Goal: Transaction & Acquisition: Purchase product/service

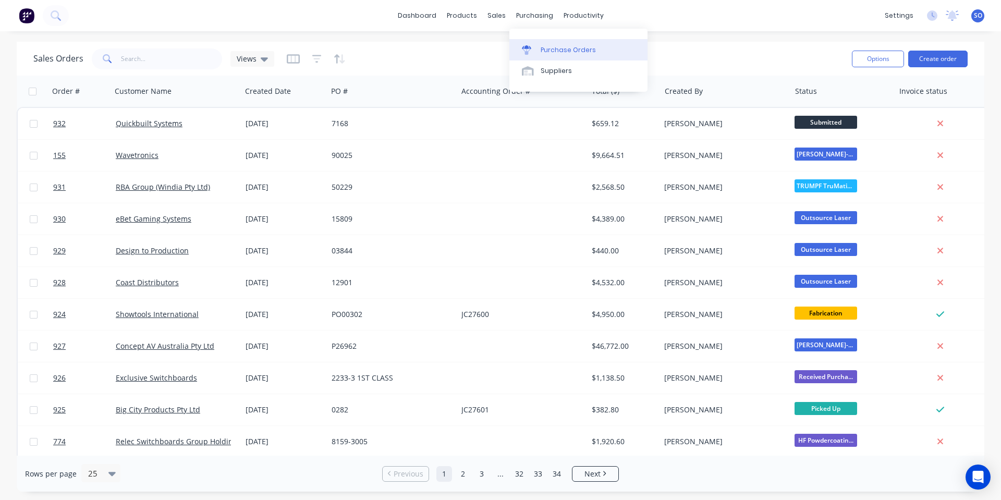
click at [542, 48] on div "Purchase Orders" at bounding box center [567, 49] width 55 height 9
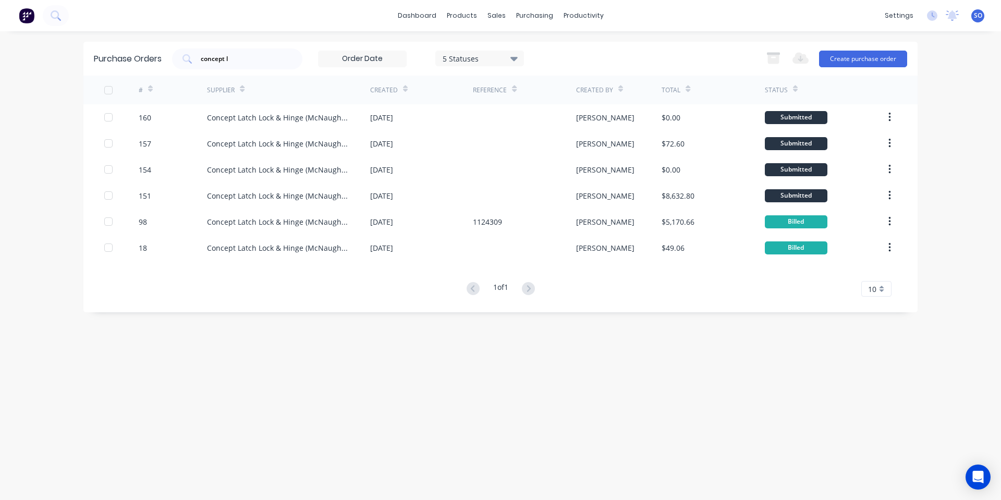
drag, startPoint x: 248, startPoint y: 63, endPoint x: 142, endPoint y: 52, distance: 106.8
click at [142, 52] on div "Purchase Orders concept l 5 Statuses 5 Statuses Export to Excel (XLSX) Create p…" at bounding box center [500, 59] width 834 height 34
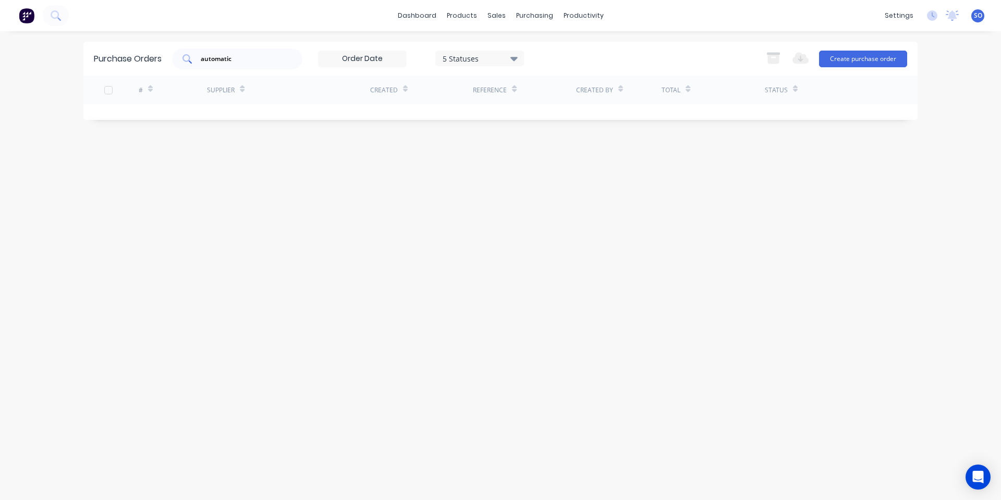
drag, startPoint x: 241, startPoint y: 58, endPoint x: 184, endPoint y: 53, distance: 57.0
click at [184, 53] on div "Purchase Orders automatic 5 Statuses 5 Statuses Export to Excel (XLSX) Create p…" at bounding box center [500, 59] width 834 height 34
drag, startPoint x: 436, startPoint y: 317, endPoint x: 303, endPoint y: 111, distance: 245.0
click at [429, 286] on div "Purchase Orders automatic 5 Statuses 5 Statuses Export to Excel (XLSX) Create p…" at bounding box center [500, 265] width 834 height 447
click at [255, 51] on div "automatic" at bounding box center [237, 58] width 130 height 21
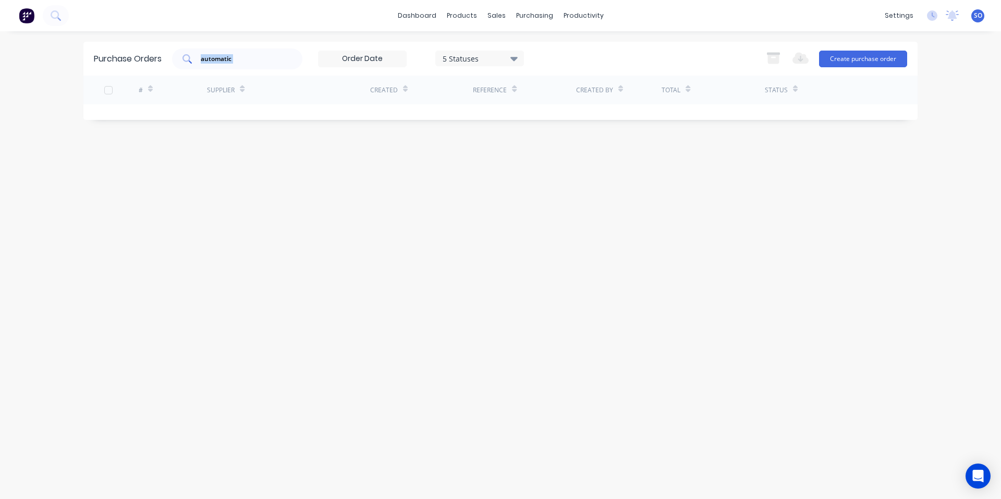
click at [255, 51] on div "automatic" at bounding box center [237, 58] width 130 height 21
type input "a"
click at [309, 227] on div "Purchase Orders 5 Statuses 5 Statuses Export to Excel (XLSX) Create purchase or…" at bounding box center [500, 265] width 834 height 447
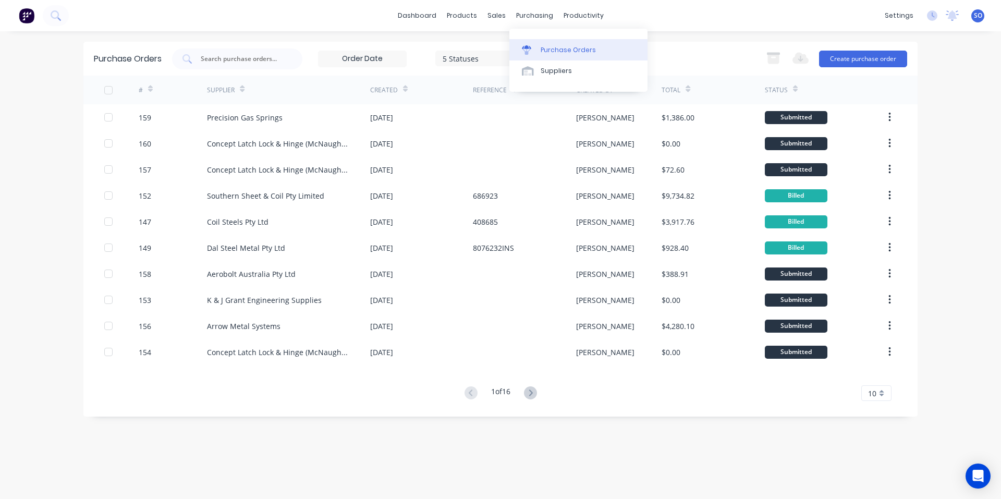
click at [548, 46] on div "Purchase Orders" at bounding box center [567, 49] width 55 height 9
click at [531, 48] on icon at bounding box center [526, 47] width 9 height 4
drag, startPoint x: 707, startPoint y: 54, endPoint x: 780, endPoint y: 72, distance: 75.6
click at [711, 57] on div "5 Statuses 5 Statuses Export to Excel (XLSX) Create purchase order" at bounding box center [539, 58] width 735 height 21
click at [868, 61] on button "Create purchase order" at bounding box center [863, 59] width 88 height 17
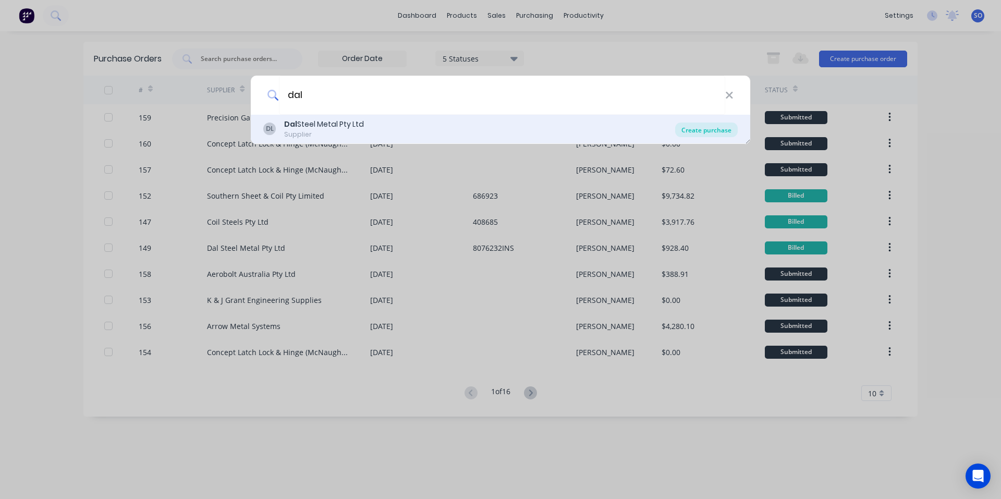
type input "dal"
click at [718, 133] on div "Create purchase" at bounding box center [706, 129] width 63 height 15
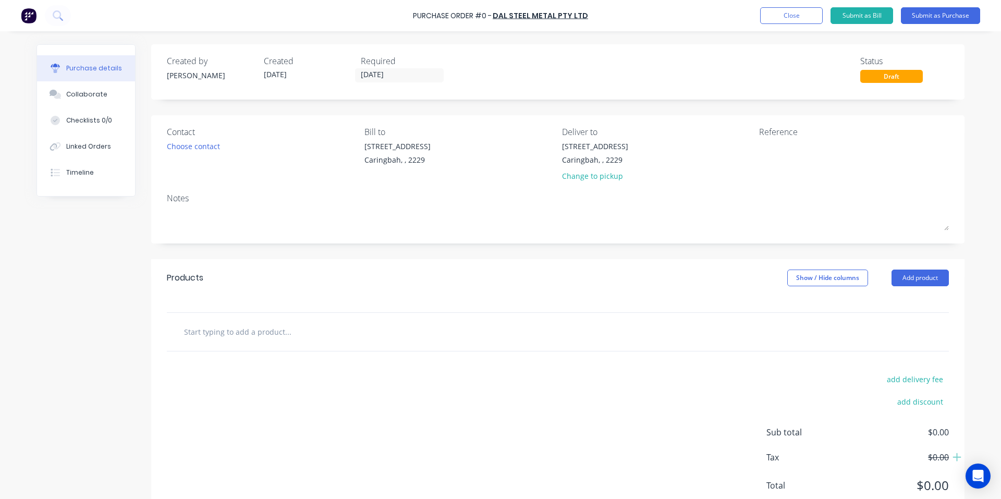
click at [216, 330] on input "text" at bounding box center [287, 331] width 208 height 21
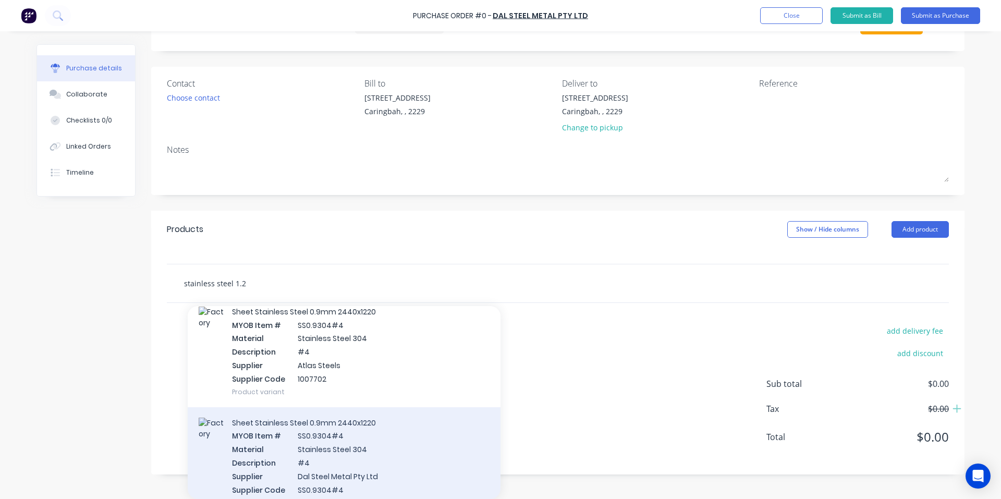
scroll to position [139, 0]
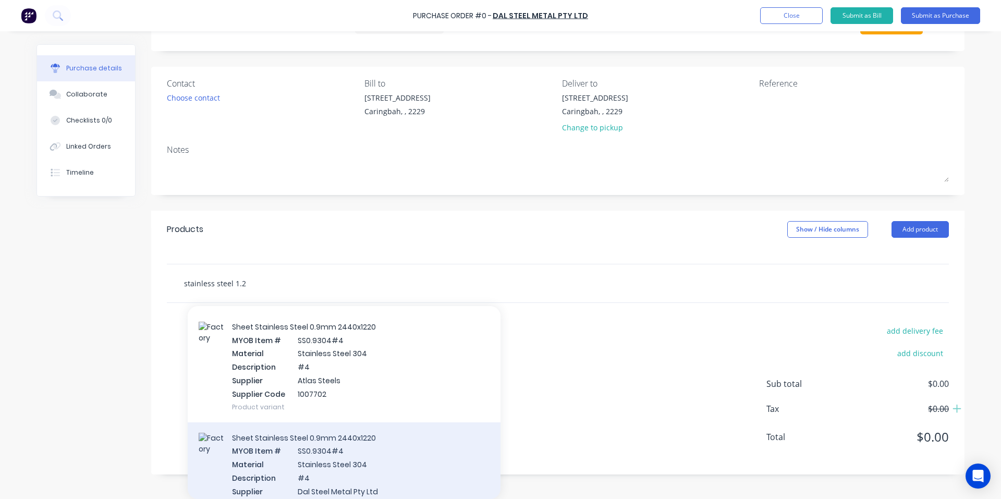
type input "stainless steel 1.2"
click at [386, 462] on div "Sheet Stainless Steel 0.9mm 2440x1220 MYOB Item # SS0.9304#4 Material Stainless…" at bounding box center [344, 477] width 313 height 111
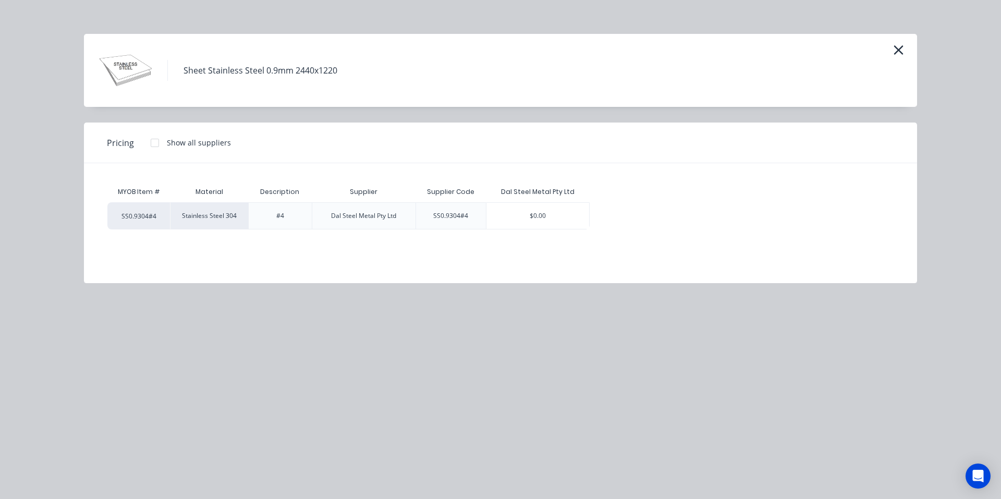
click at [464, 216] on div "SS0.9304#4" at bounding box center [450, 215] width 35 height 9
click at [542, 214] on div "$0.00" at bounding box center [537, 216] width 103 height 26
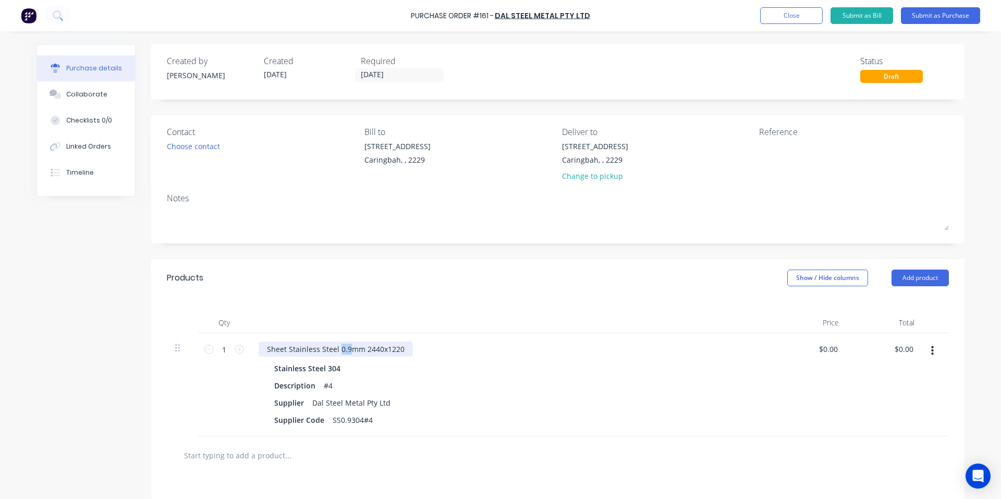
drag, startPoint x: 336, startPoint y: 351, endPoint x: 345, endPoint y: 352, distance: 9.4
click at [345, 352] on div "Sheet Stainless Steel 0.9mm 2440x1220" at bounding box center [336, 348] width 154 height 15
drag, startPoint x: 368, startPoint y: 420, endPoint x: 252, endPoint y: 424, distance: 116.8
click at [252, 424] on div "Sheet Stainless Steel 1.2mm 2440x1220 Stainless Steel 304 Description #4 Suppli…" at bounding box center [510, 384] width 521 height 103
click at [630, 288] on div "Products Show / Hide columns Add product" at bounding box center [557, 278] width 813 height 38
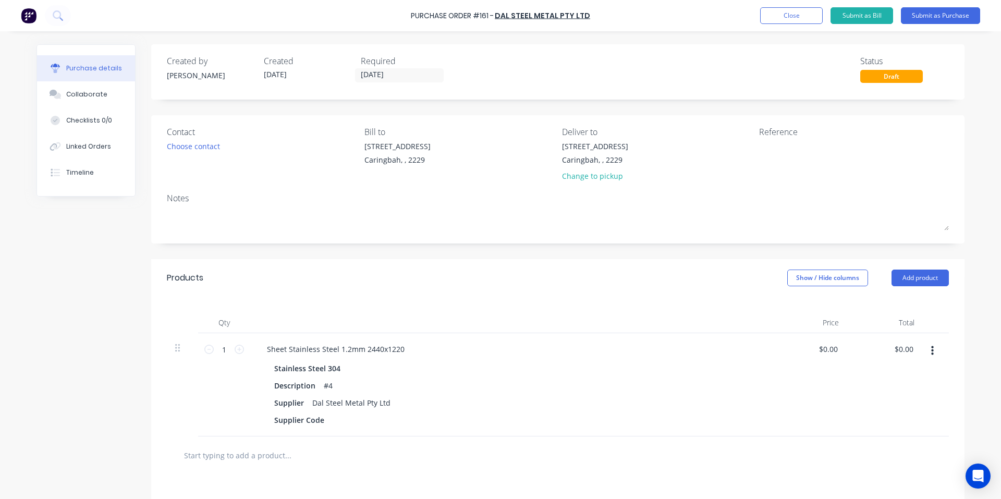
click at [932, 350] on button "button" at bounding box center [932, 350] width 24 height 19
click at [903, 398] on button "Duplicate" at bounding box center [900, 399] width 89 height 21
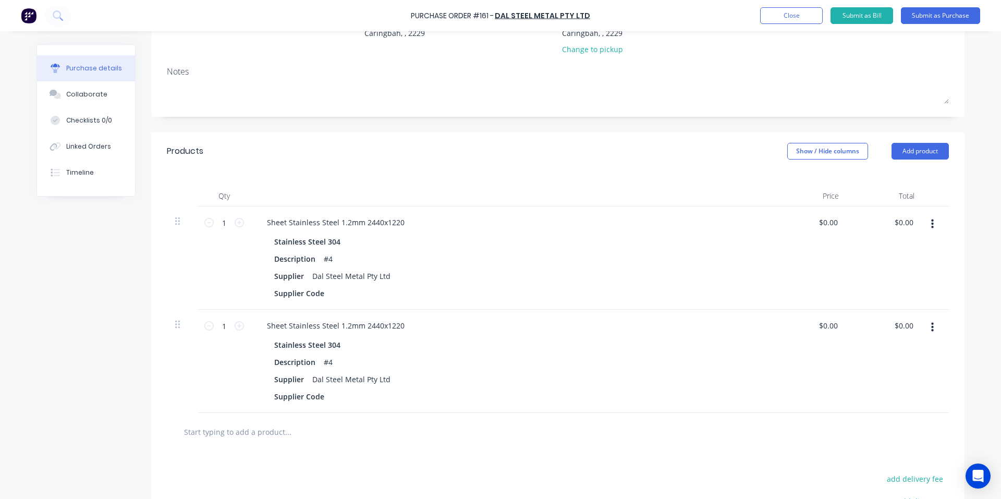
scroll to position [139, 0]
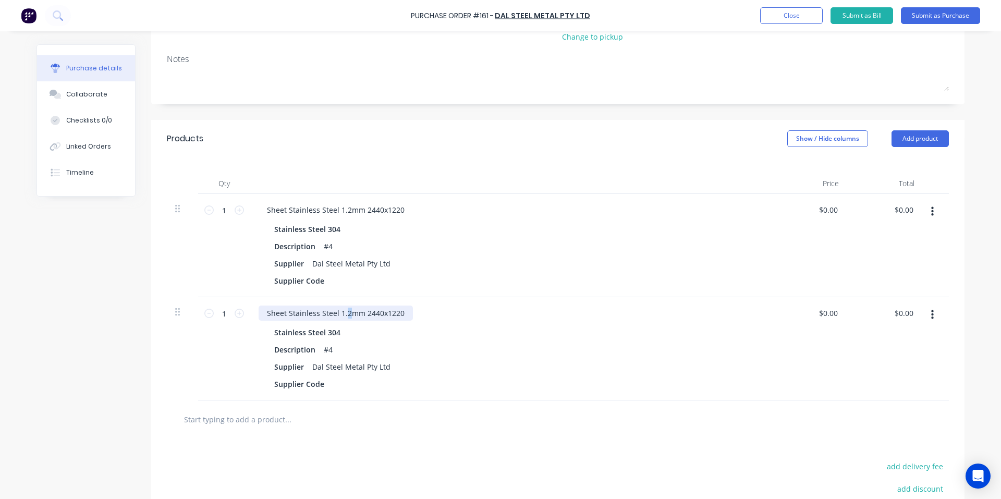
click at [345, 310] on div "Sheet Stainless Steel 1.2mm 2440x1220" at bounding box center [336, 312] width 154 height 15
click at [930, 317] on button "button" at bounding box center [932, 314] width 24 height 19
click at [922, 314] on button "button" at bounding box center [932, 314] width 24 height 19
click at [931, 312] on icon "button" at bounding box center [932, 314] width 3 height 11
click at [896, 357] on button "Duplicate" at bounding box center [900, 363] width 89 height 21
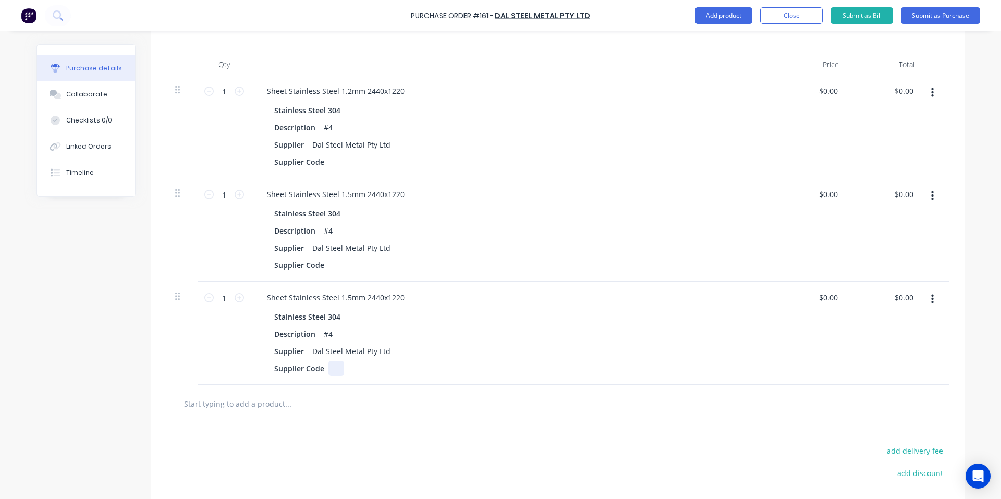
scroll to position [278, 0]
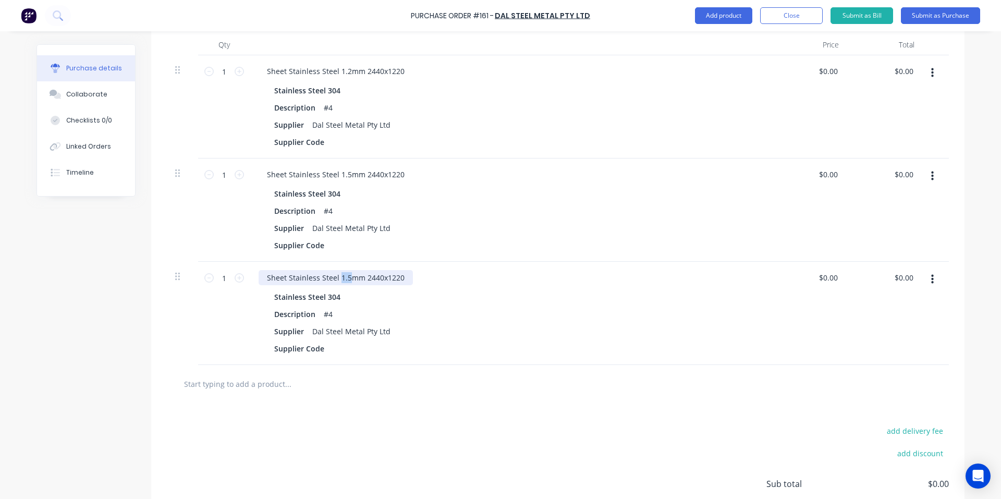
drag, startPoint x: 343, startPoint y: 276, endPoint x: 335, endPoint y: 277, distance: 8.9
click at [335, 277] on div "Sheet Stainless Steel 1.5mm 2440x1220" at bounding box center [336, 277] width 154 height 15
click at [434, 242] on div "Supplier Code" at bounding box center [508, 245] width 477 height 15
click at [783, 221] on div "$0.00 $0.00" at bounding box center [809, 209] width 76 height 103
click at [331, 140] on div at bounding box center [336, 141] width 16 height 15
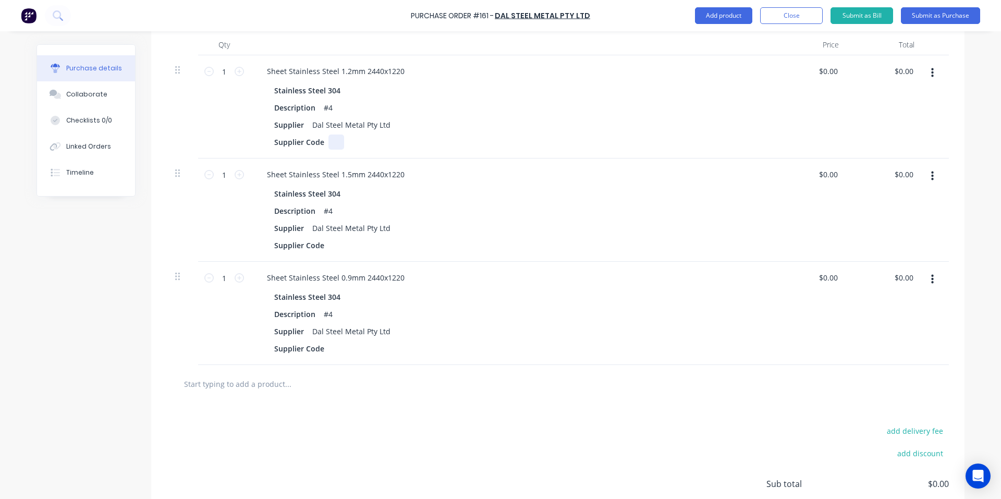
click at [328, 144] on div at bounding box center [336, 141] width 16 height 15
click at [333, 247] on div at bounding box center [336, 245] width 16 height 15
paste div
click at [328, 352] on div at bounding box center [336, 348] width 16 height 15
paste div
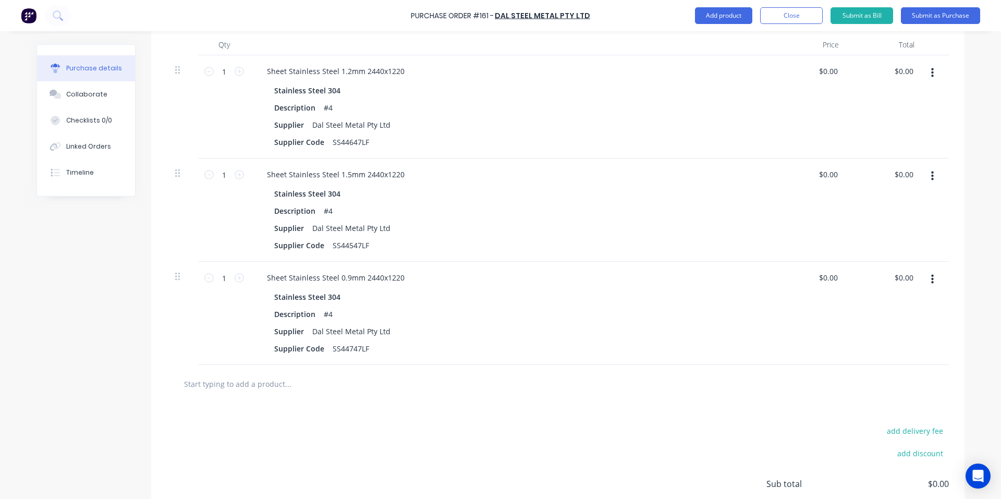
click at [715, 273] on div "Sheet Stainless Steel 0.9mm 2440x1220" at bounding box center [511, 277] width 505 height 15
click at [218, 68] on input "1" at bounding box center [224, 72] width 21 height 16
type input "3"
click at [223, 170] on input "1" at bounding box center [224, 175] width 21 height 16
click at [216, 286] on div "1 1" at bounding box center [224, 313] width 52 height 103
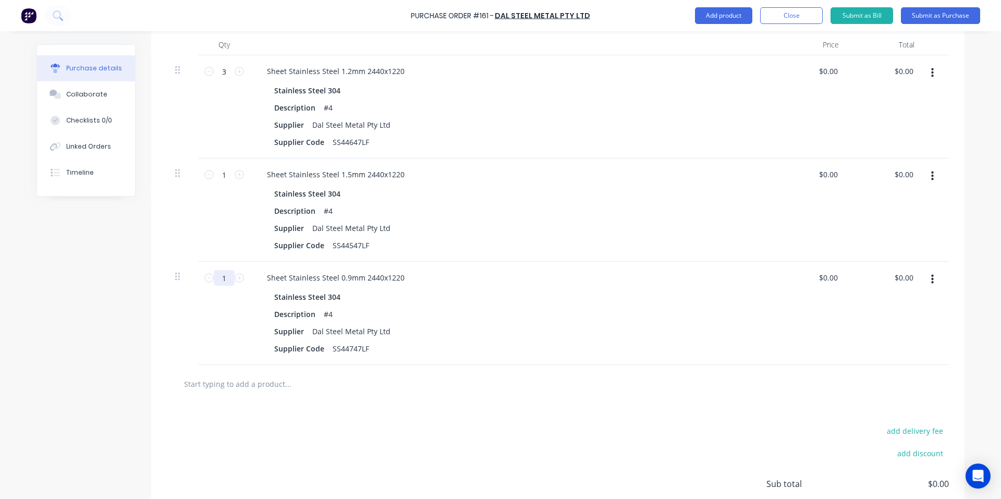
click at [216, 281] on input "1" at bounding box center [224, 278] width 21 height 16
type input "0.00"
click at [902, 75] on input "0.00" at bounding box center [903, 71] width 24 height 15
type input "0.00"
type input "$0.00"
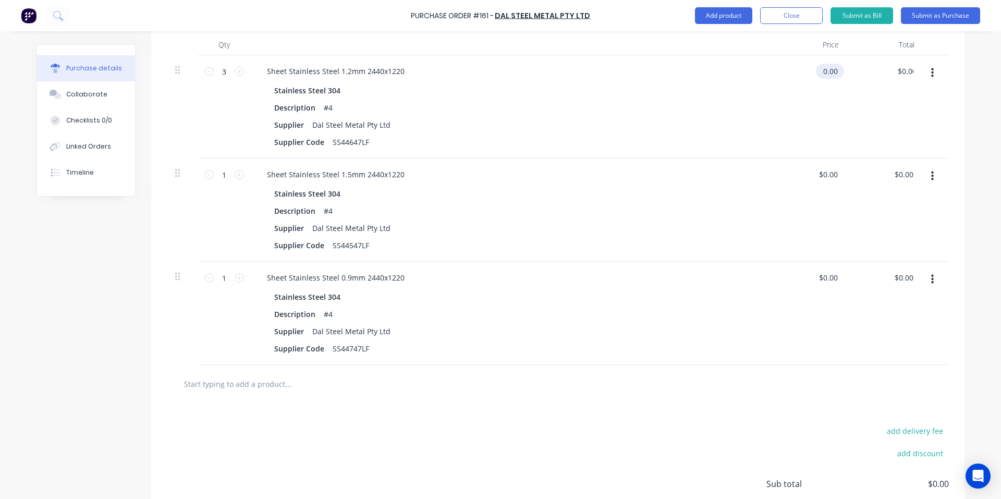
click at [833, 77] on input "0.00" at bounding box center [828, 71] width 24 height 15
click at [832, 73] on input "0.00" at bounding box center [830, 71] width 20 height 15
type input "$130.00"
type input "$390.00"
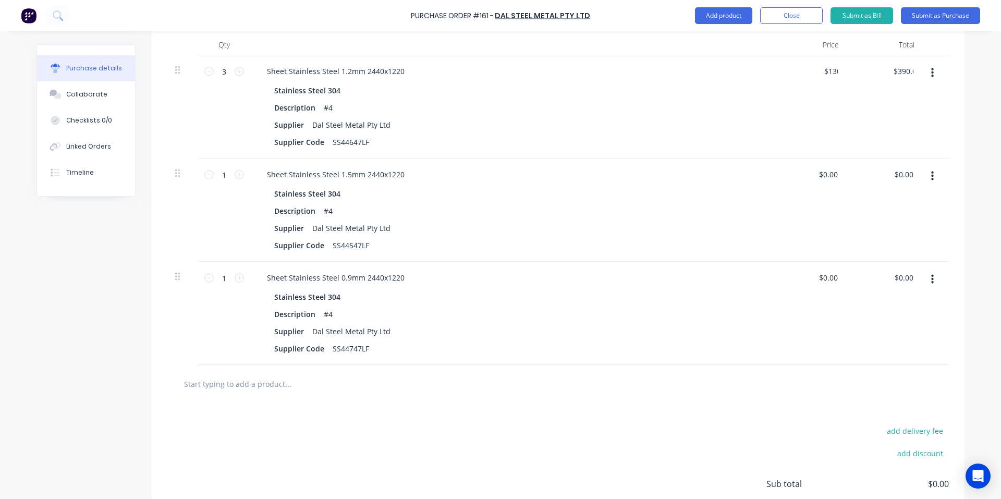
click at [816, 96] on div "$130.00 130" at bounding box center [809, 106] width 76 height 103
click at [829, 167] on input "0.00" at bounding box center [828, 174] width 24 height 15
click at [829, 167] on input "0.00" at bounding box center [830, 174] width 20 height 15
type input "$162.00"
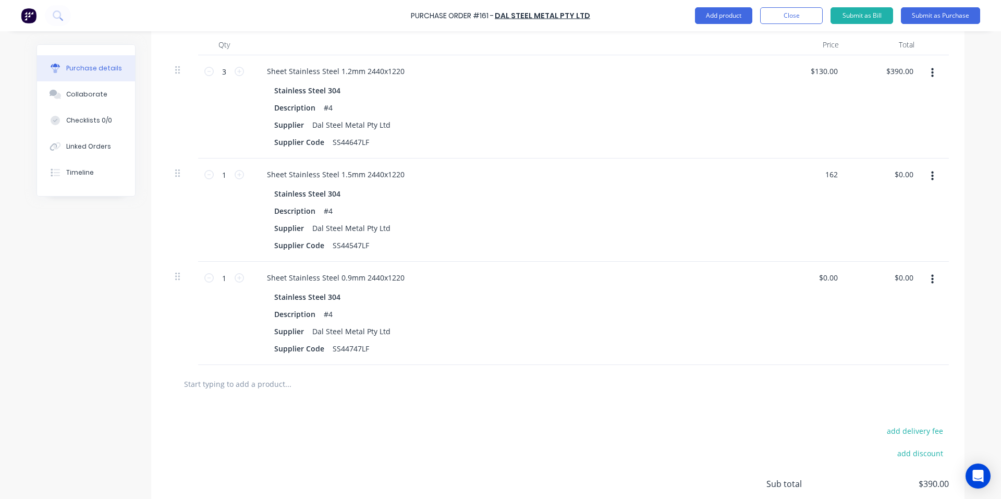
type input "$162.00"
drag, startPoint x: 802, startPoint y: 160, endPoint x: 794, endPoint y: 196, distance: 36.7
click at [796, 162] on div "$162.00 162" at bounding box center [809, 209] width 76 height 103
click at [826, 272] on input "0.00" at bounding box center [828, 277] width 24 height 15
click at [825, 272] on input "0.00" at bounding box center [830, 277] width 20 height 15
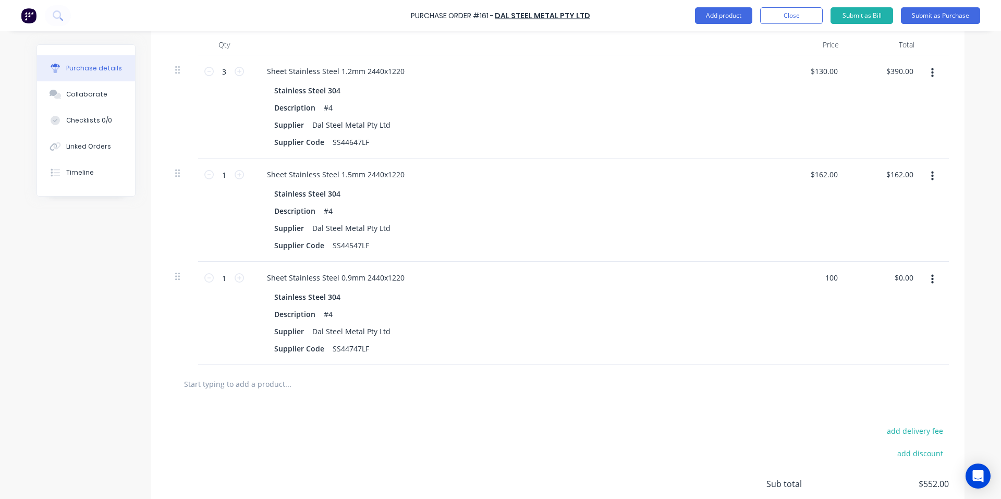
type input "$100.00"
drag, startPoint x: 620, startPoint y: 226, endPoint x: 579, endPoint y: 334, distance: 115.8
click at [620, 226] on div "Supplier Dal Steel Metal Pty Ltd" at bounding box center [508, 227] width 477 height 15
type input "$100.00"
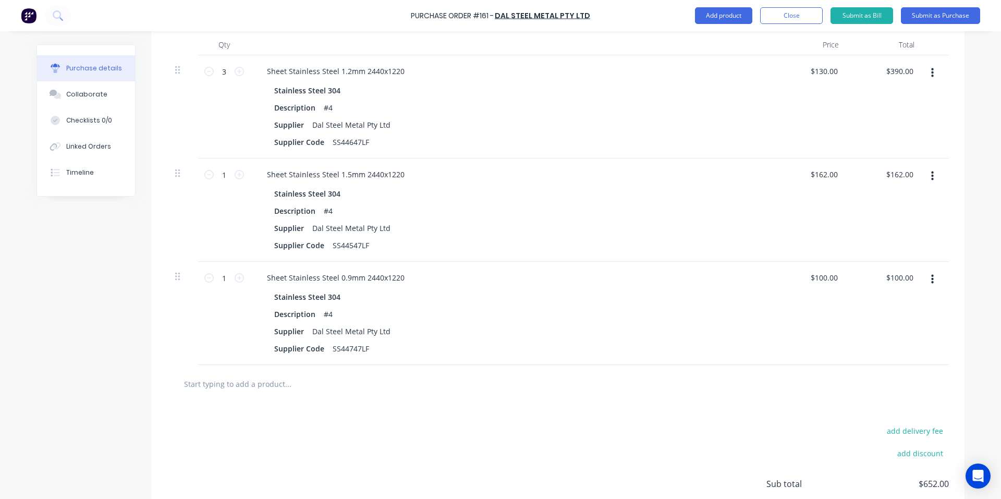
click at [236, 375] on input "text" at bounding box center [287, 383] width 208 height 21
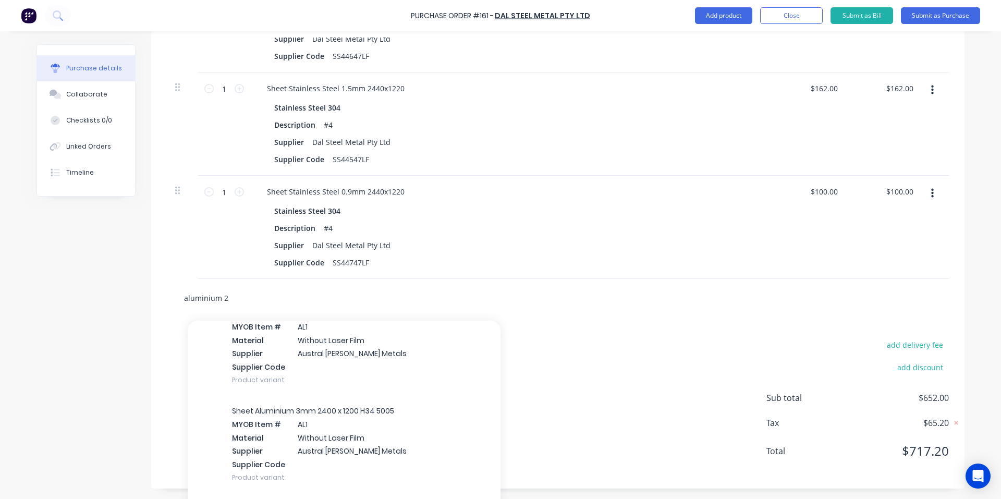
scroll to position [139, 0]
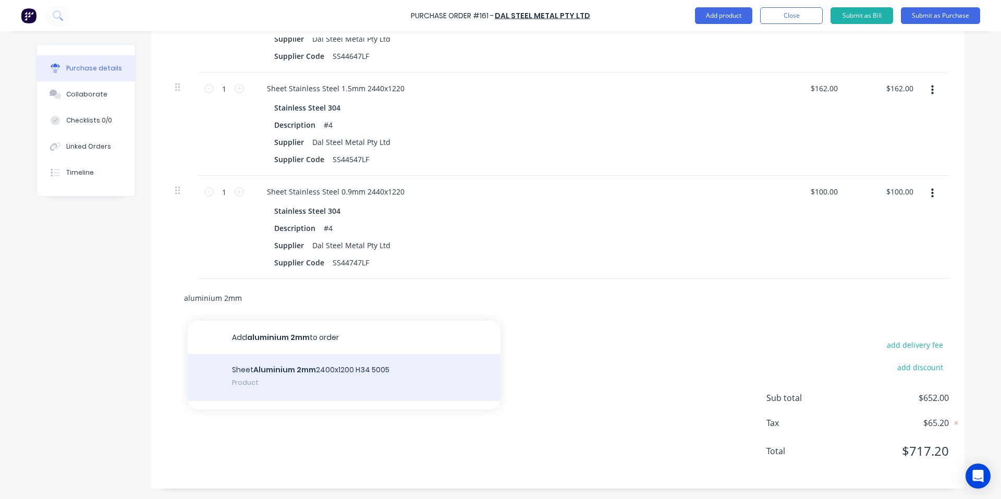
type input "aluminium 2mm"
click at [281, 379] on div "Sheet Aluminium 2mm 2400x1200 H34 5005 Product" at bounding box center [344, 377] width 313 height 47
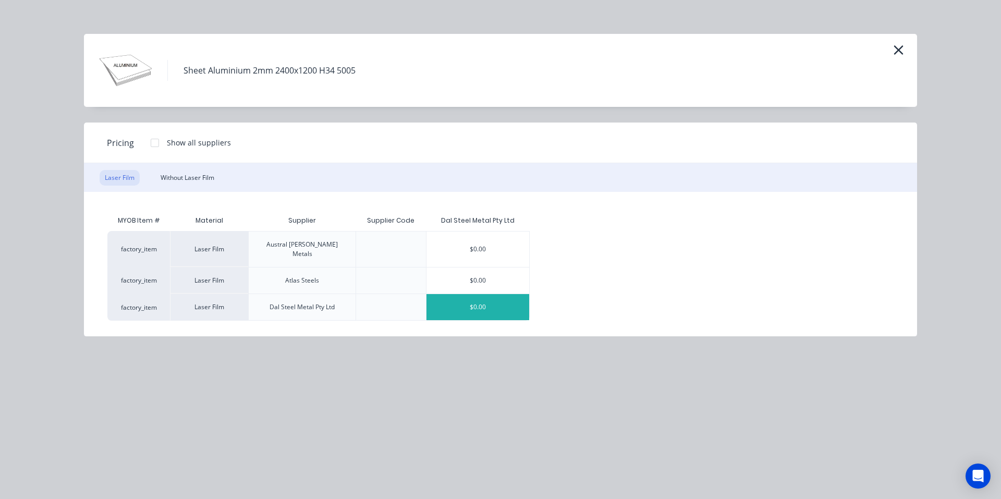
click at [509, 294] on div "$0.00" at bounding box center [477, 307] width 103 height 26
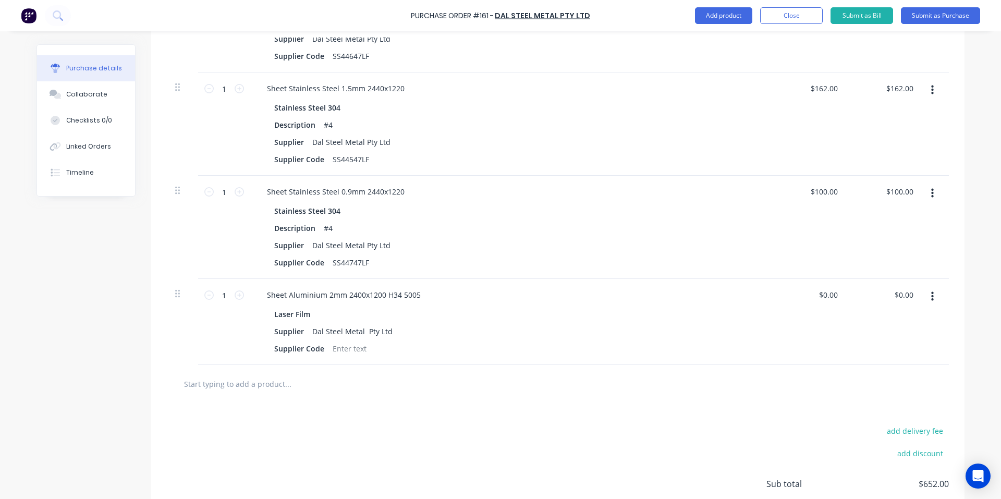
click at [298, 315] on div "Laser Film" at bounding box center [294, 313] width 40 height 15
click at [925, 292] on button "button" at bounding box center [932, 296] width 24 height 19
click at [890, 376] on button "Delete" at bounding box center [900, 386] width 89 height 21
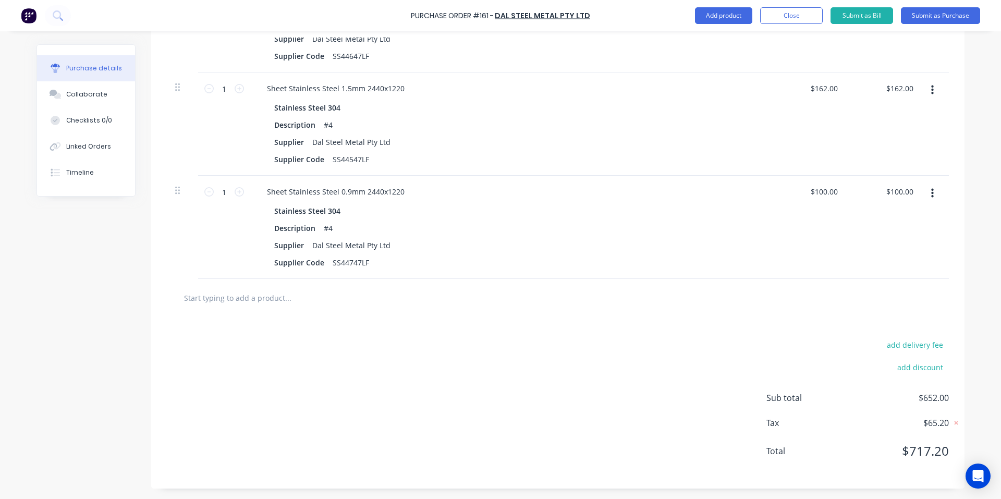
click at [279, 296] on input "text" at bounding box center [287, 297] width 208 height 21
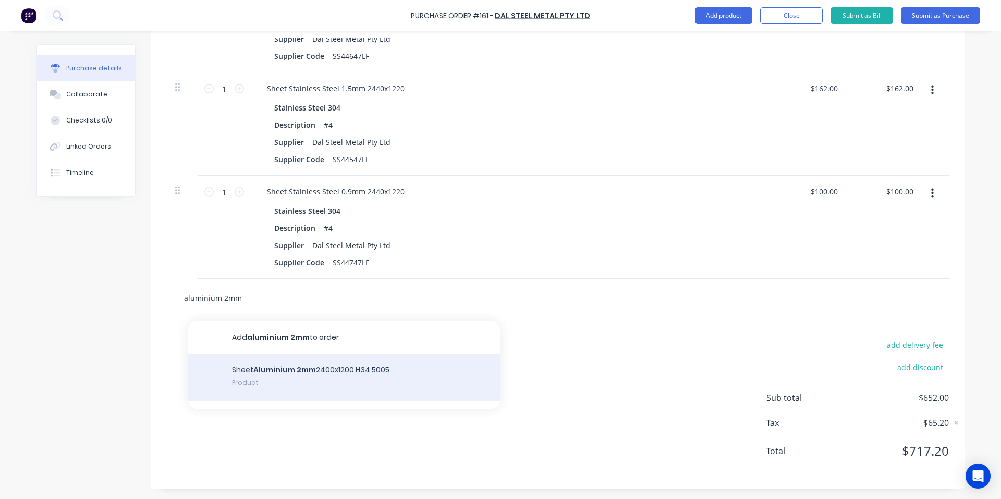
type input "aluminium 2mm"
click at [317, 382] on div "Sheet Aluminium 2mm 2400x1200 H34 5005 Product" at bounding box center [344, 377] width 313 height 47
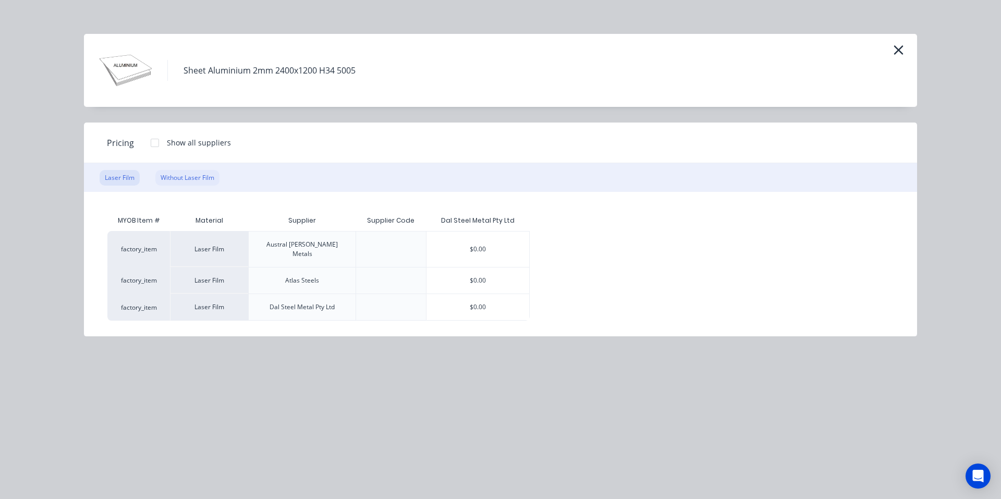
click at [189, 176] on div "Without Laser Film" at bounding box center [187, 178] width 64 height 16
click at [473, 296] on div "$106.00" at bounding box center [474, 307] width 103 height 26
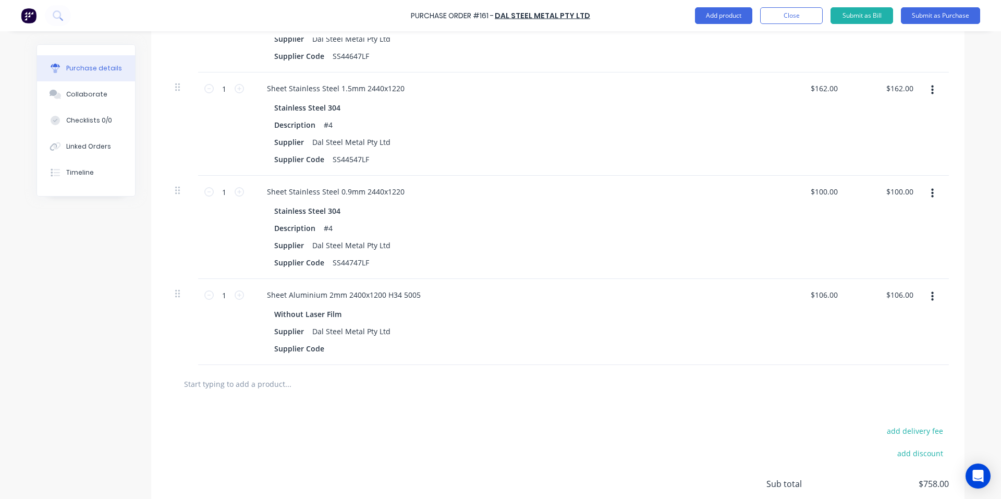
click at [375, 284] on div "Sheet Aluminium 2mm 2400x1200 H34 5005 Without Laser Film Supplier Dal Steel Me…" at bounding box center [510, 322] width 521 height 86
click at [359, 297] on div "Sheet Aluminium 2mm 2400x1200 H34 5005" at bounding box center [344, 294] width 170 height 15
drag, startPoint x: 325, startPoint y: 351, endPoint x: 404, endPoint y: 324, distance: 83.2
click at [328, 351] on div at bounding box center [336, 348] width 16 height 15
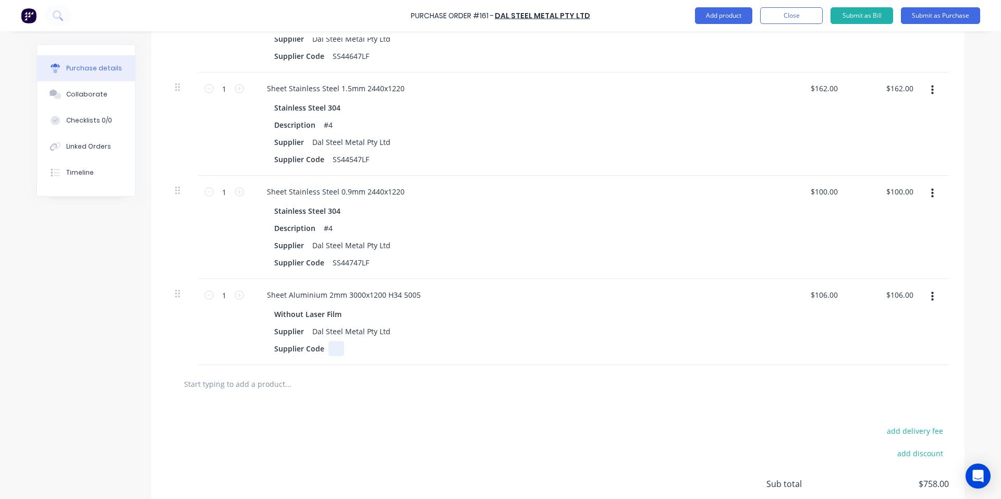
paste div
click at [592, 309] on div "Without Laser Film" at bounding box center [510, 313] width 473 height 15
click at [259, 382] on input "text" at bounding box center [287, 383] width 208 height 21
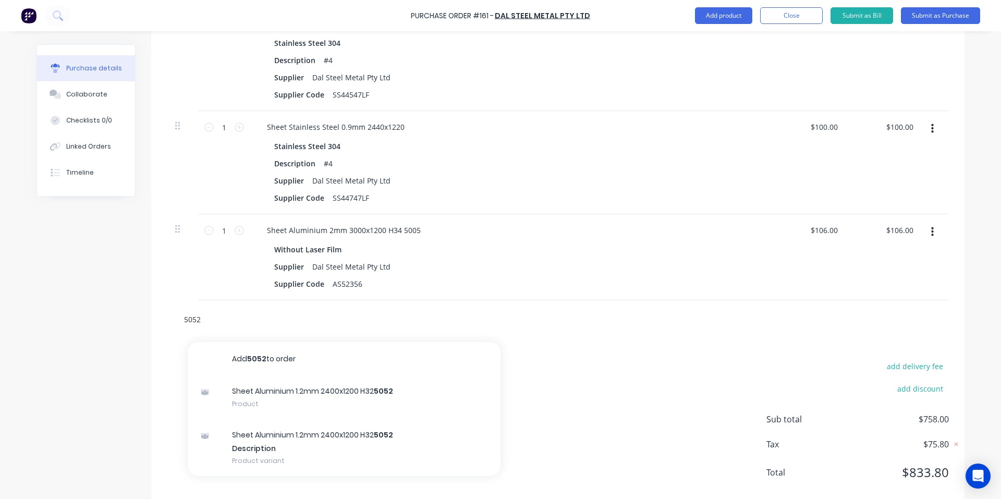
scroll to position [450, 0]
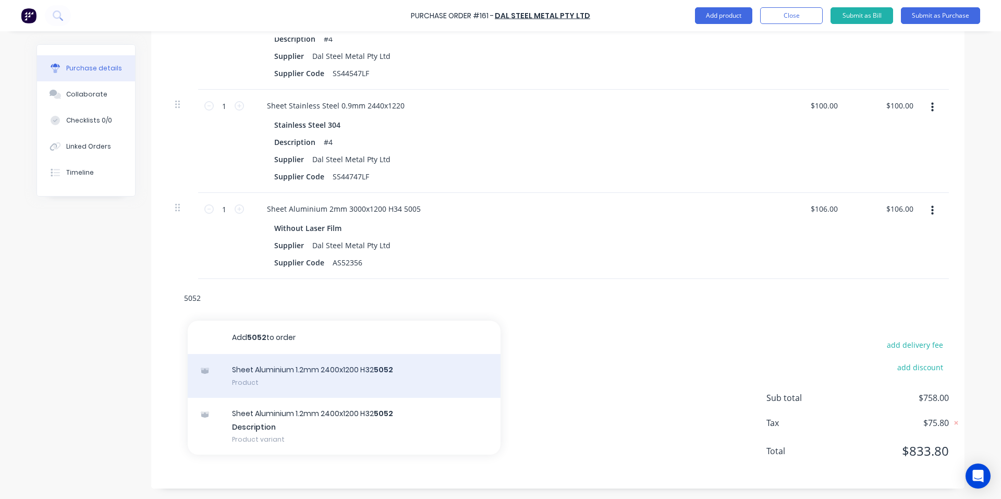
type input "5052"
click at [330, 378] on div "Sheet Aluminium 1.2mm 2400x1200 H32 5052 Product" at bounding box center [344, 376] width 313 height 44
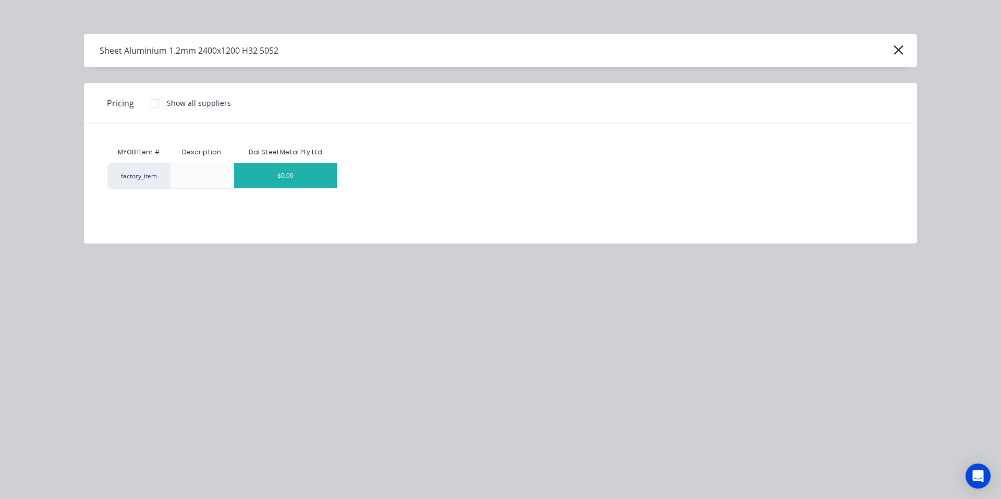
click at [261, 170] on div "$0.00" at bounding box center [285, 175] width 103 height 25
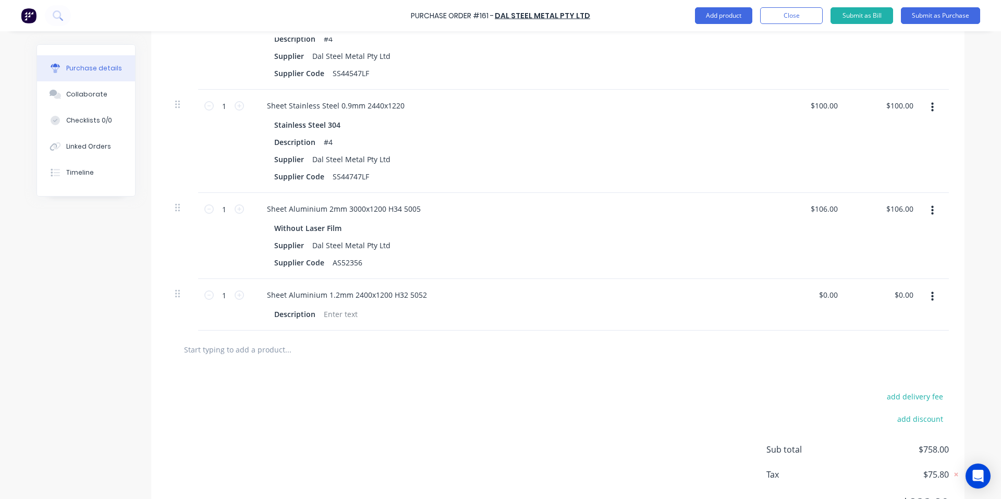
click at [924, 294] on button "button" at bounding box center [932, 296] width 24 height 19
click at [862, 384] on button "Delete" at bounding box center [900, 386] width 89 height 21
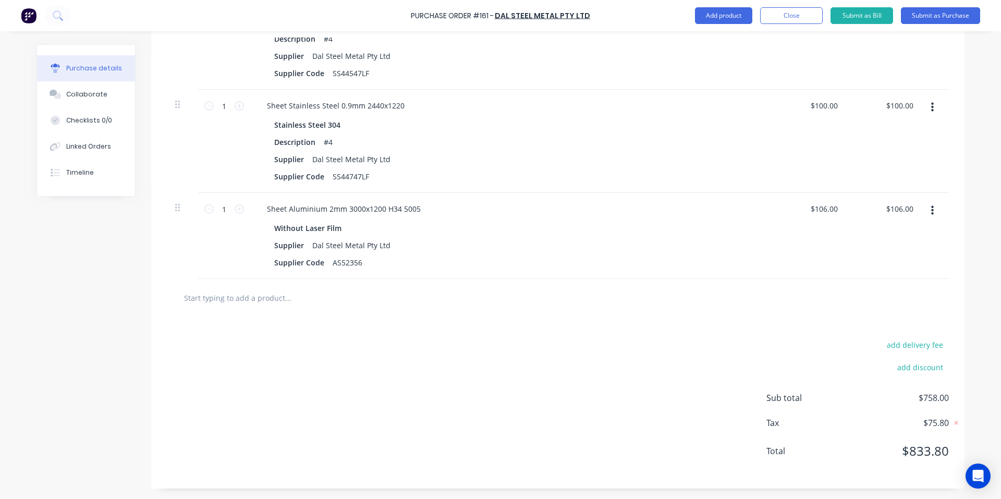
click at [930, 206] on button "button" at bounding box center [932, 210] width 24 height 19
click at [899, 303] on button "Delete" at bounding box center [900, 300] width 89 height 21
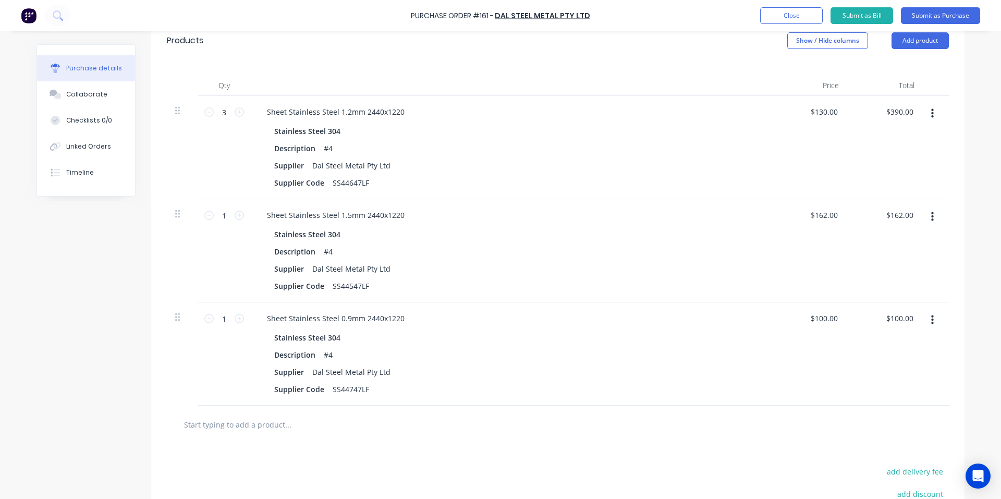
scroll to position [225, 0]
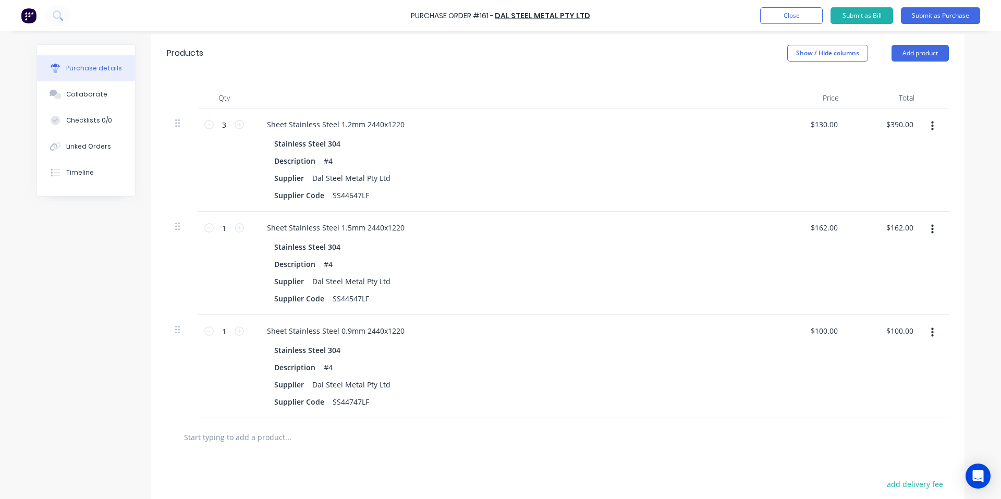
click at [777, 372] on div "$100.00 $100.00" at bounding box center [809, 366] width 76 height 103
click at [237, 444] on input "text" at bounding box center [287, 436] width 208 height 21
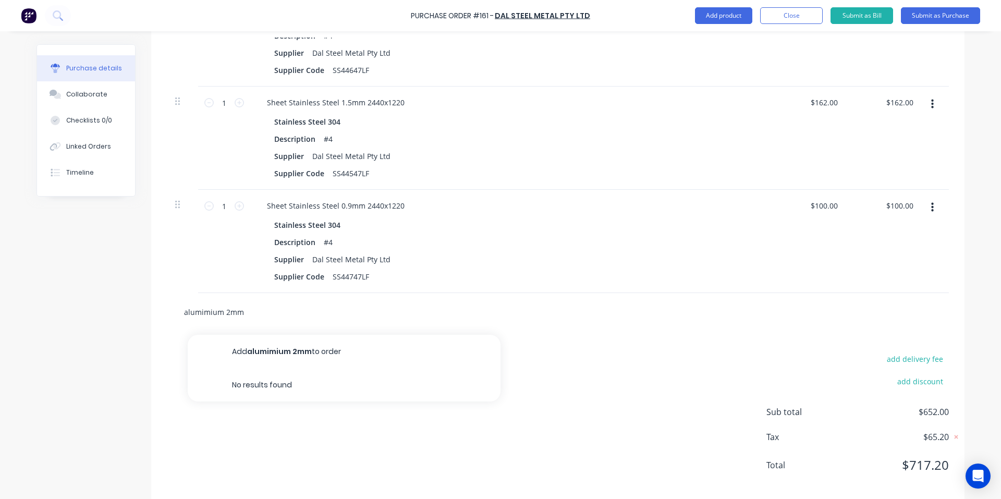
scroll to position [364, 0]
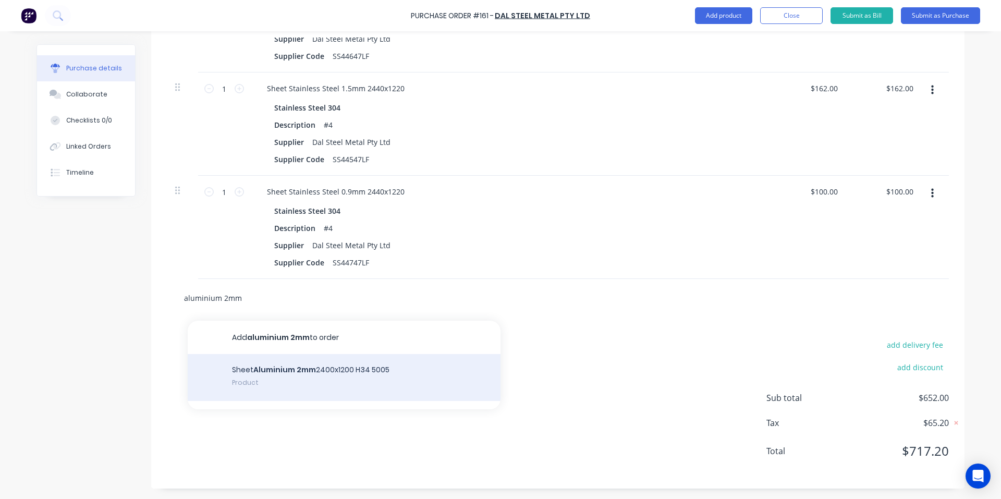
type input "aluminium 2mm"
click at [303, 365] on div "Sheet Aluminium 2mm 2400x1200 H34 5005 Product" at bounding box center [344, 377] width 313 height 47
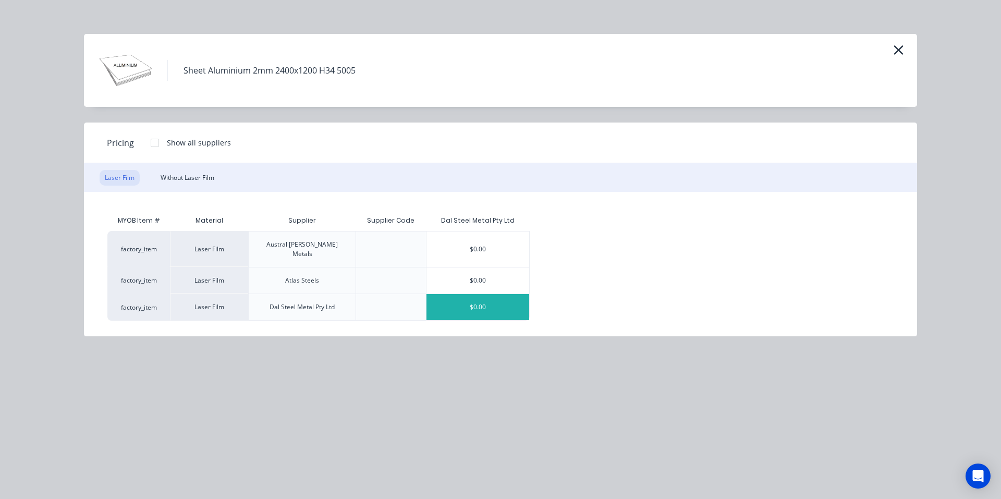
click at [463, 294] on div "$0.00" at bounding box center [477, 307] width 103 height 26
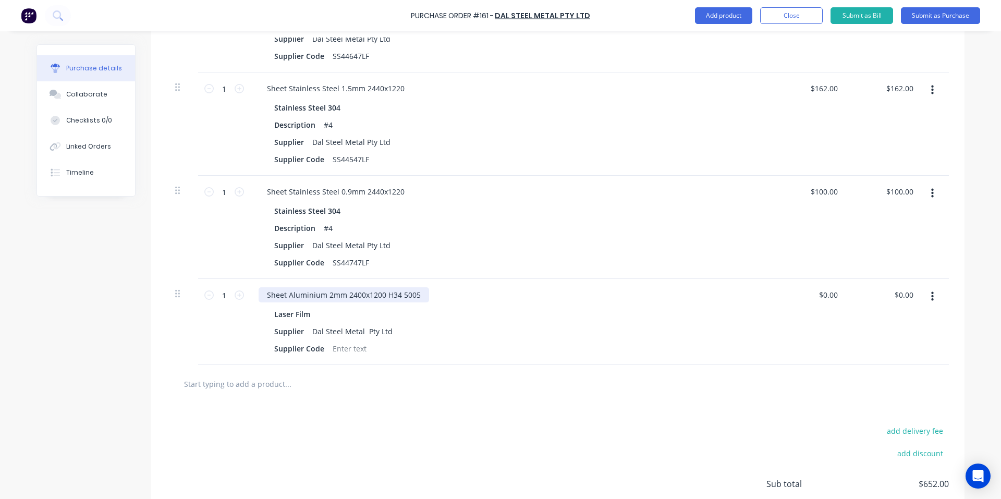
click at [326, 294] on div "Sheet Aluminium 2mm 2400x1200 H34 5005" at bounding box center [344, 294] width 170 height 15
drag, startPoint x: 358, startPoint y: 296, endPoint x: 347, endPoint y: 298, distance: 11.7
click at [347, 298] on div "Sheet Aluminium 2mm 2400x1200 H34 5005" at bounding box center [344, 294] width 170 height 15
click at [826, 298] on input "0.00" at bounding box center [830, 294] width 20 height 15
type input "$130.00"
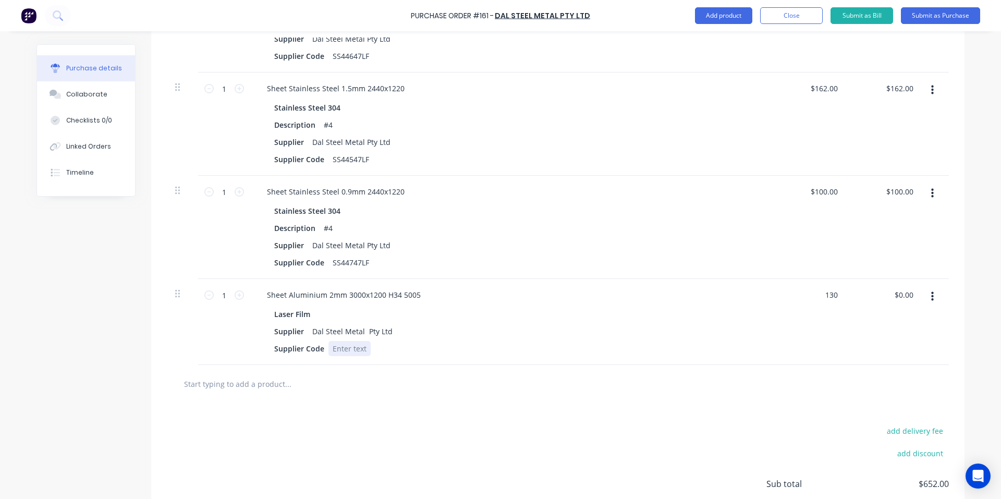
type input "$130.00"
click at [757, 341] on div "Laser Film Supplier Dal Steel Metal Pty Ltd Supplier Code" at bounding box center [511, 331] width 505 height 50
click at [228, 296] on input "1" at bounding box center [224, 295] width 21 height 16
type input "3"
type input "$390.00"
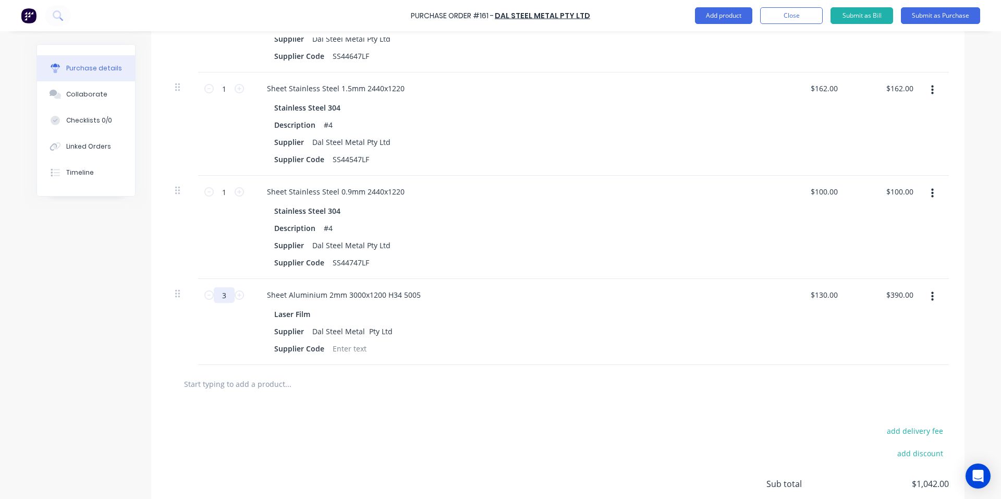
type input "3"
click at [473, 394] on div at bounding box center [558, 384] width 782 height 38
click at [459, 385] on div at bounding box center [331, 383] width 313 height 21
click at [422, 378] on div at bounding box center [331, 383] width 313 height 21
click at [931, 296] on icon "button" at bounding box center [932, 296] width 3 height 9
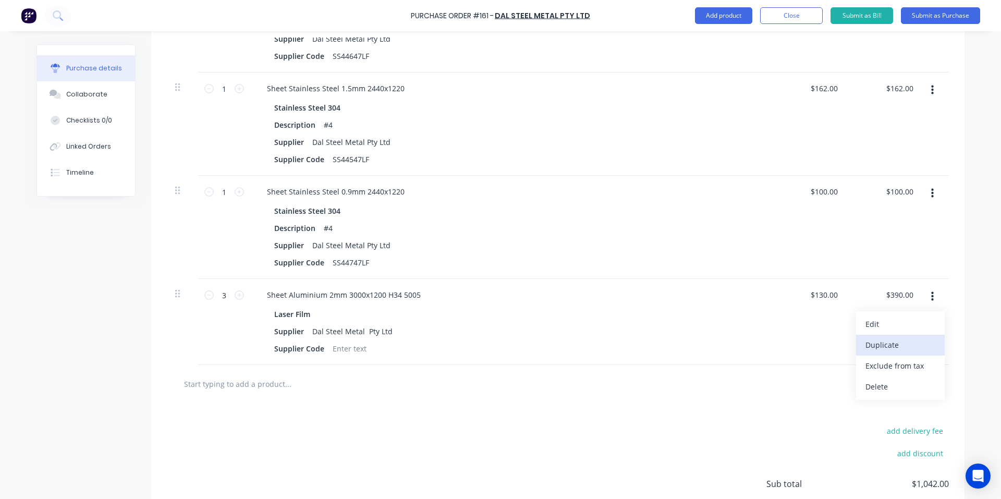
click at [916, 340] on button "Duplicate" at bounding box center [900, 345] width 89 height 21
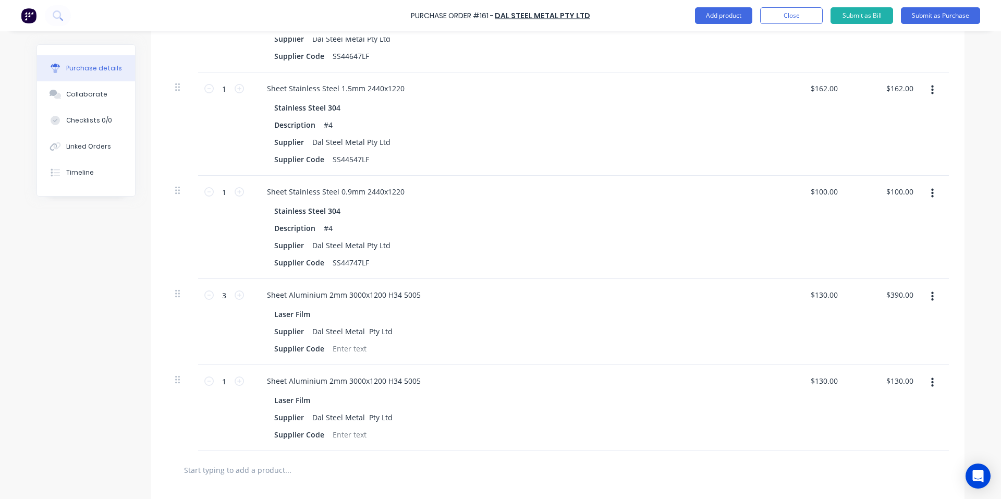
click at [931, 296] on button "button" at bounding box center [932, 296] width 24 height 19
click at [920, 343] on button "Duplicate" at bounding box center [900, 345] width 89 height 21
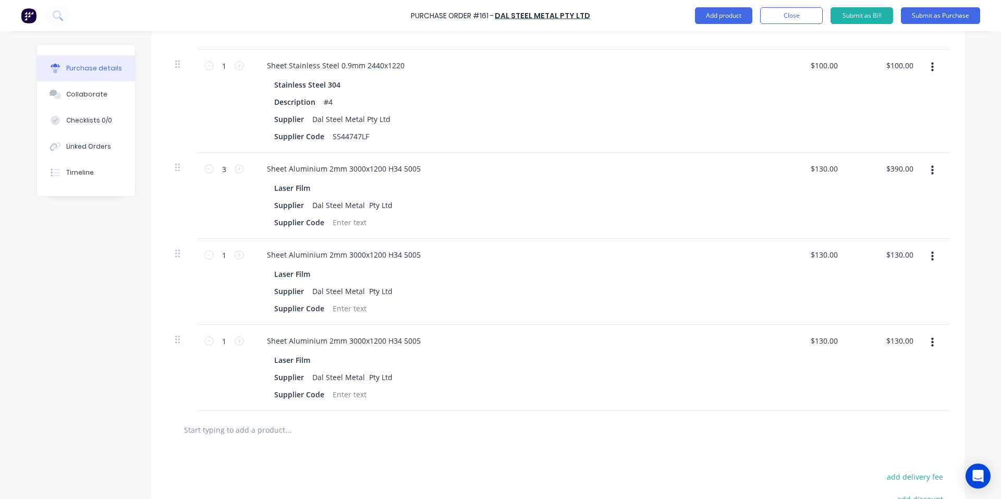
scroll to position [503, 0]
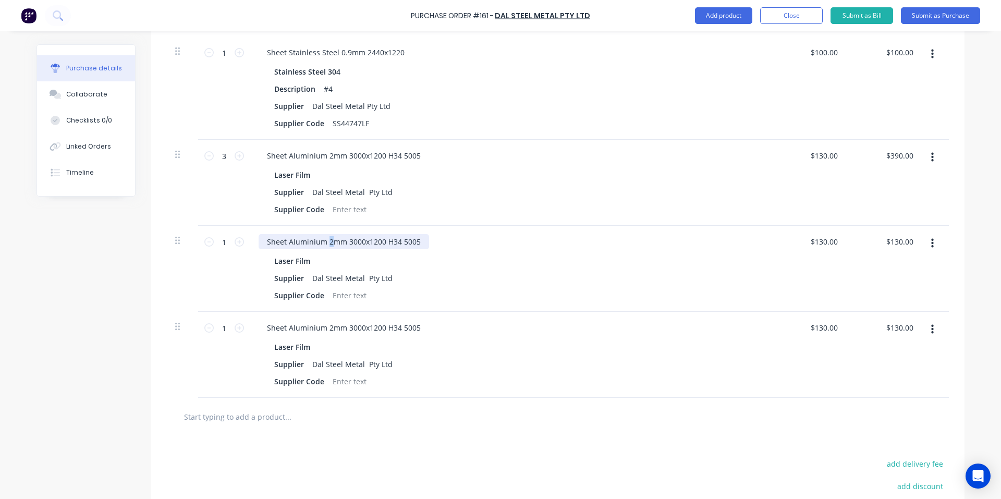
click at [329, 238] on div "Sheet Aluminium 2mm 3000x1200 H34 5005" at bounding box center [344, 241] width 170 height 15
drag, startPoint x: 358, startPoint y: 242, endPoint x: 341, endPoint y: 242, distance: 16.2
click at [341, 242] on div "Sheet Aluminium 3mm 3000x1200 H34 5005" at bounding box center [344, 241] width 170 height 15
drag, startPoint x: 417, startPoint y: 242, endPoint x: 159, endPoint y: 274, distance: 260.4
click at [136, 238] on div "Created by [PERSON_NAME] Created [DATE] Required [DATE] Status Draft Contact Ch…" at bounding box center [500, 74] width 928 height 1066
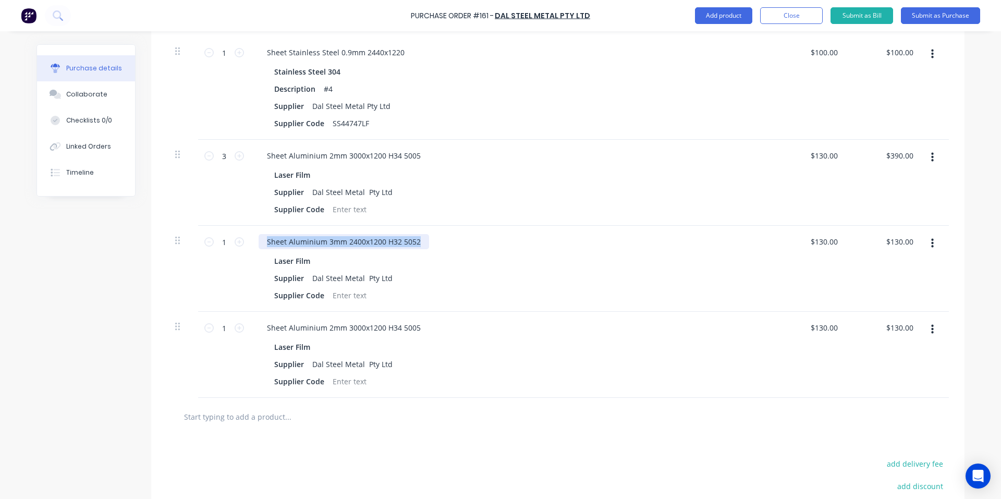
copy div "Sheet Aluminium 3mm 2400x1200 H32 5052"
click at [349, 333] on div "Sheet Aluminium 2mm 3000x1200 H34 5005" at bounding box center [344, 327] width 170 height 15
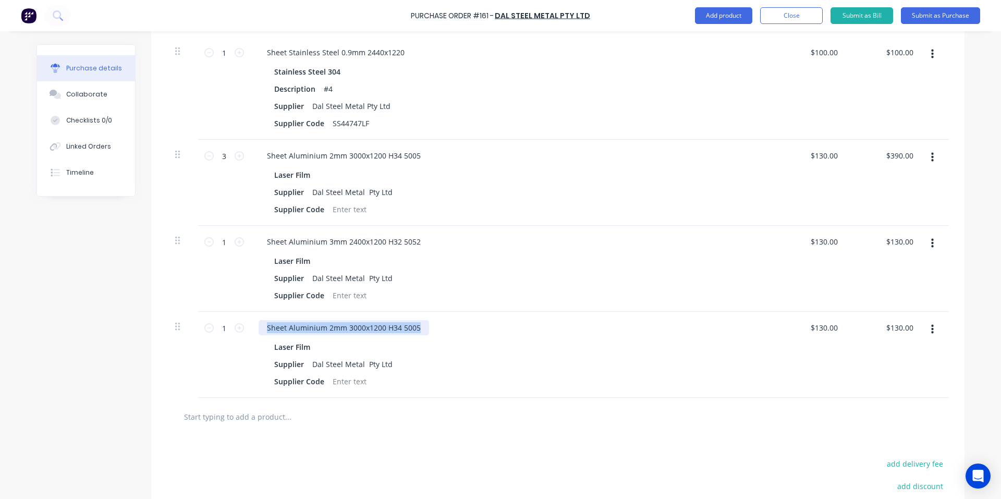
click at [349, 333] on div "Sheet Aluminium 2mm 3000x1200 H34 5005" at bounding box center [344, 327] width 170 height 15
paste div
click at [326, 331] on div "Sheet Aluminium 3mm 2400x1200 H32 5052" at bounding box center [344, 327] width 170 height 15
click at [561, 328] on div "Sheet Aluminium 2mm 2400x1200 H32 5052" at bounding box center [511, 327] width 505 height 15
click at [308, 356] on div "Dal Steel Metal Pty Ltd" at bounding box center [352, 363] width 89 height 15
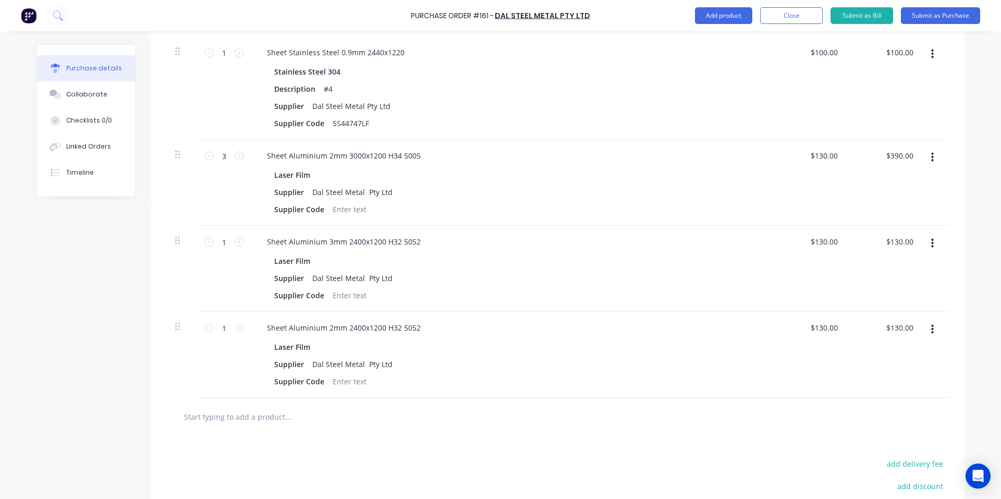
click at [294, 343] on div "Laser Film" at bounding box center [294, 346] width 40 height 15
drag, startPoint x: 304, startPoint y: 165, endPoint x: 303, endPoint y: 171, distance: 6.3
click at [304, 165] on div "Sheet Aluminium 2mm 3000x1200 H34 5005 Laser Film Supplier Dal Steel Metal Pty …" at bounding box center [510, 183] width 521 height 86
click at [302, 173] on div "Laser Film" at bounding box center [294, 174] width 40 height 15
click at [921, 158] on button "button" at bounding box center [932, 157] width 24 height 19
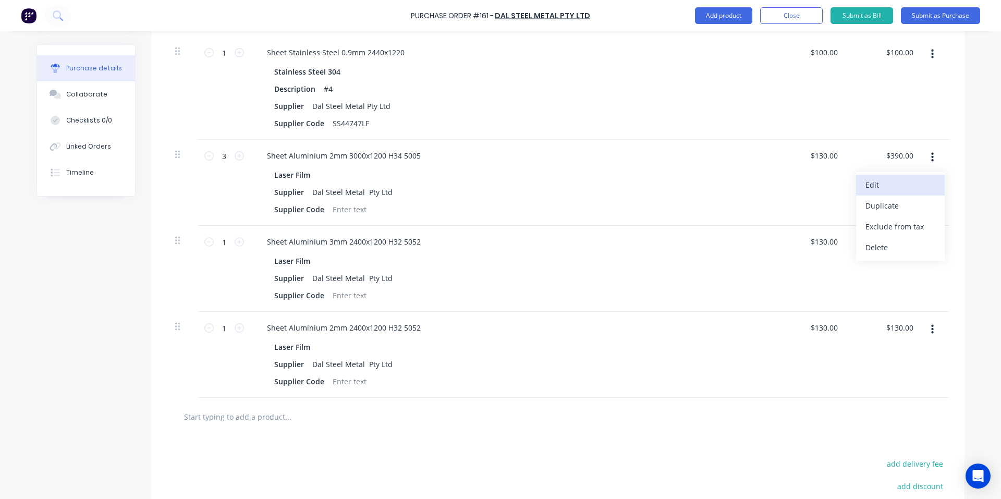
click at [887, 188] on button "Edit" at bounding box center [900, 185] width 89 height 21
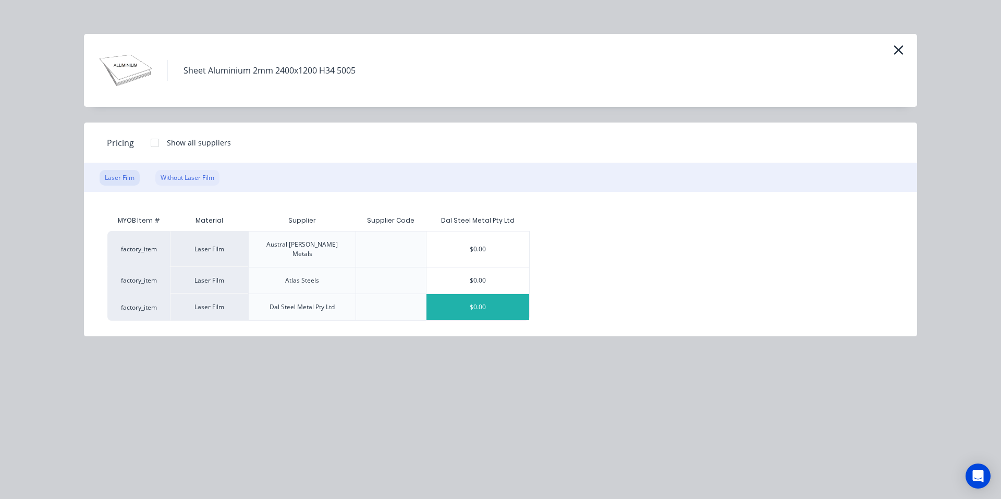
click at [159, 181] on div "Without Laser Film" at bounding box center [187, 178] width 64 height 16
click at [459, 299] on div "$106.00" at bounding box center [474, 307] width 103 height 26
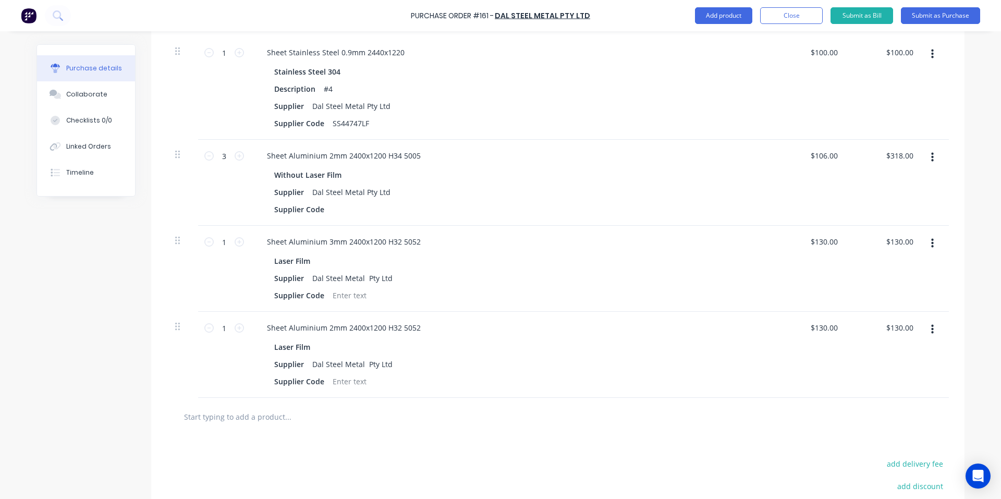
drag, startPoint x: 926, startPoint y: 241, endPoint x: 919, endPoint y: 257, distance: 16.8
click at [925, 241] on button "button" at bounding box center [932, 243] width 24 height 19
drag, startPoint x: 891, startPoint y: 333, endPoint x: 899, endPoint y: 328, distance: 9.4
click at [893, 333] on button "Delete" at bounding box center [900, 333] width 89 height 21
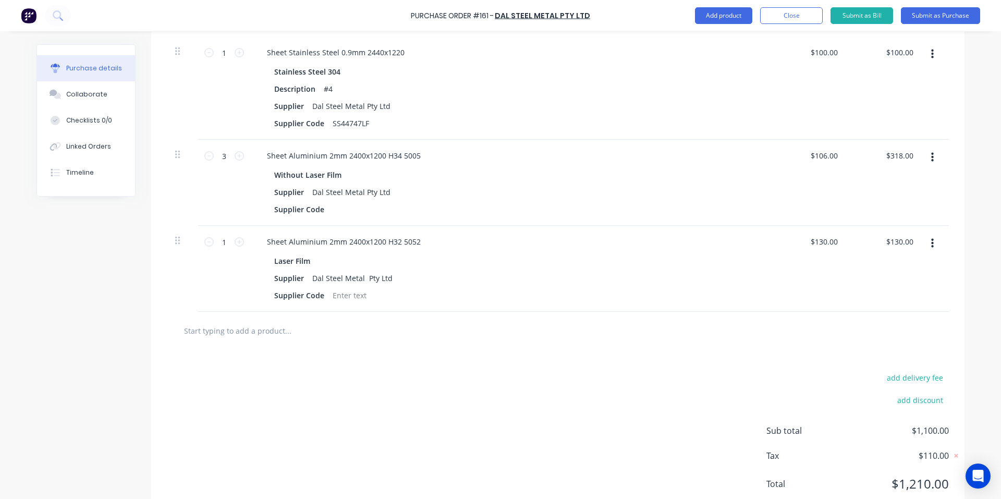
click at [931, 246] on icon "button" at bounding box center [932, 243] width 3 height 11
click at [914, 334] on button "Delete" at bounding box center [900, 333] width 89 height 21
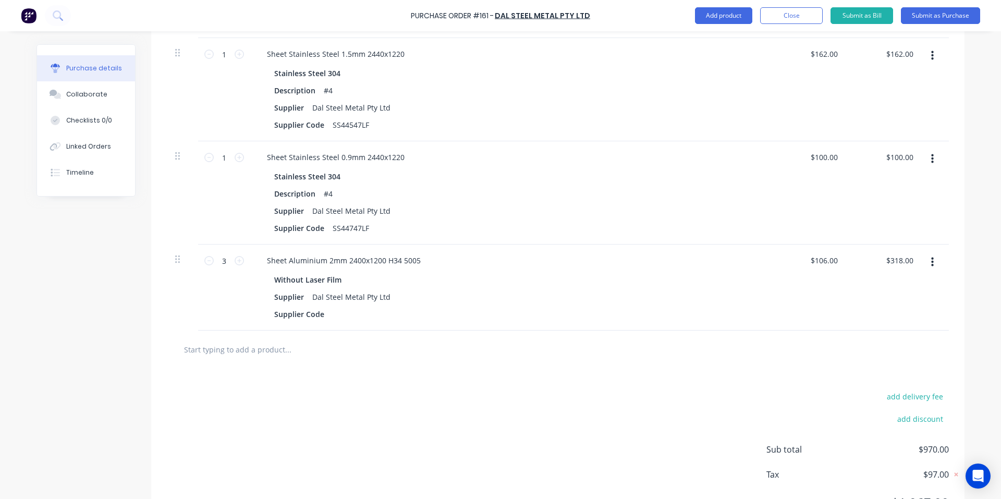
scroll to position [450, 0]
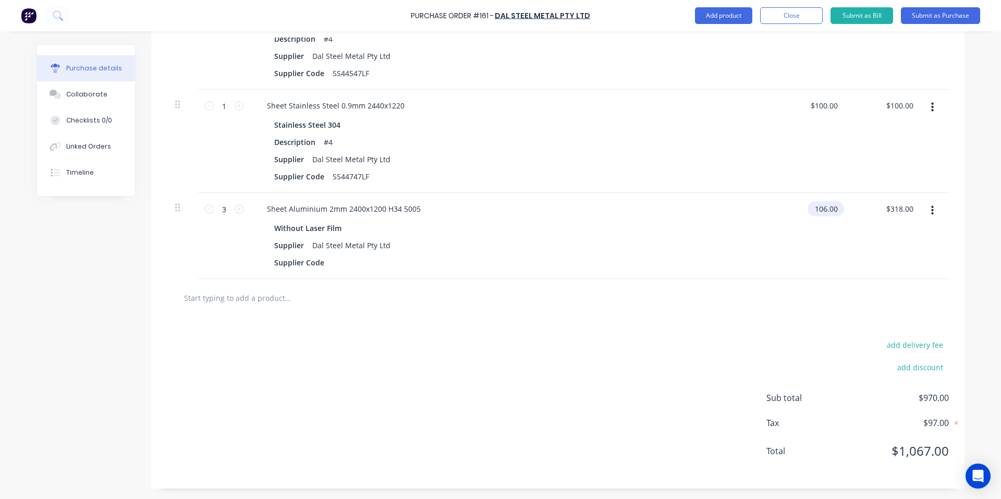
click at [824, 212] on input "106.00" at bounding box center [823, 208] width 32 height 15
click at [824, 212] on input "106.00" at bounding box center [825, 208] width 28 height 15
type input "$106.00"
drag, startPoint x: 359, startPoint y: 205, endPoint x: 345, endPoint y: 206, distance: 14.1
click at [345, 206] on div "Sheet Aluminium 2mm 2400x1200 H34 5005" at bounding box center [344, 208] width 170 height 15
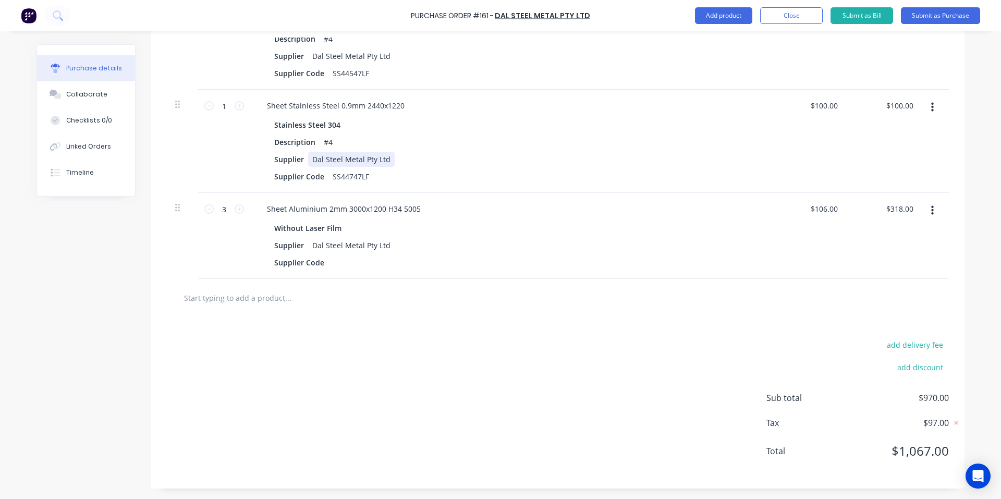
click at [589, 163] on div "Supplier Dal Steel Metal Pty Ltd" at bounding box center [508, 159] width 477 height 15
click at [827, 214] on input "106.00" at bounding box center [825, 208] width 28 height 15
type input "$130.00"
type input "$390.00"
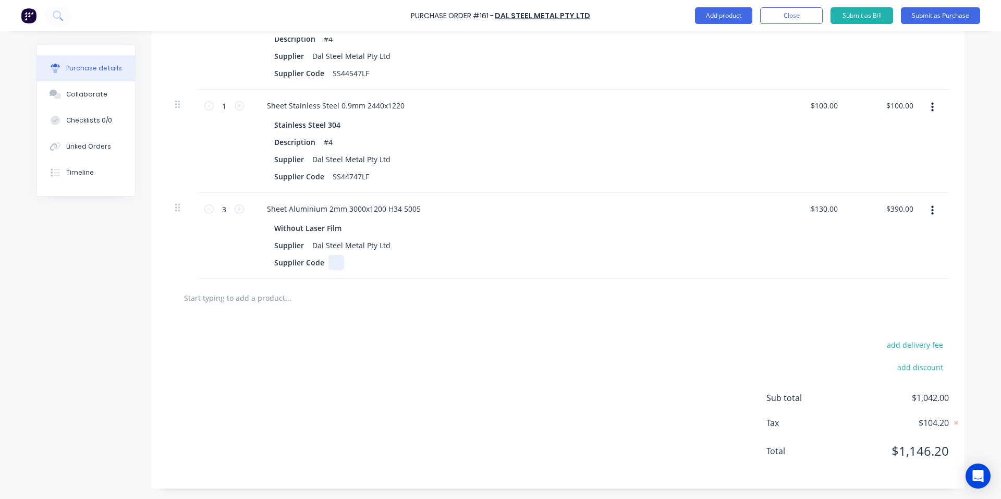
click at [723, 274] on div "Sheet Aluminium 2mm 3000x1200 H34 5005 Without Laser Film Supplier Dal Steel Me…" at bounding box center [510, 236] width 521 height 86
click at [931, 206] on icon "button" at bounding box center [932, 210] width 3 height 11
click at [922, 257] on button "Duplicate" at bounding box center [900, 259] width 89 height 21
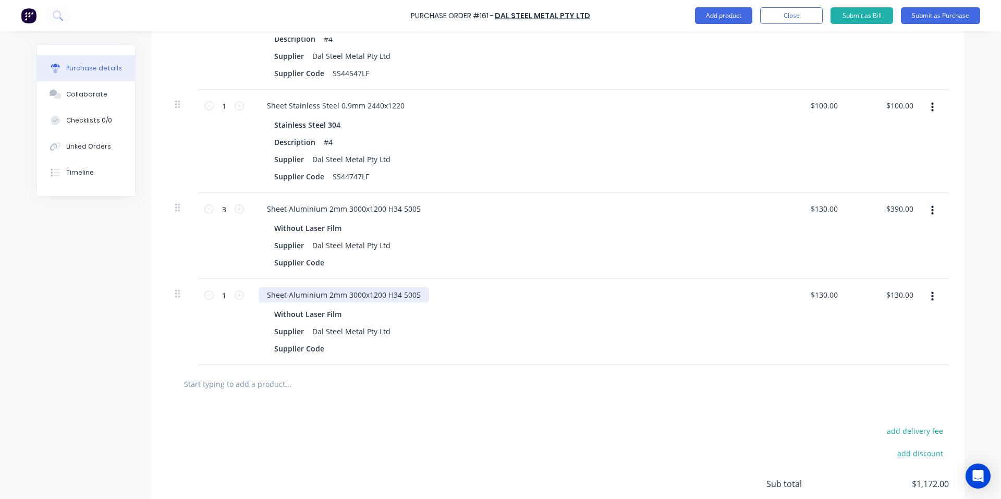
click at [373, 297] on div "Sheet Aluminium 2mm 3000x1200 H34 5005" at bounding box center [344, 294] width 170 height 15
drag, startPoint x: 359, startPoint y: 294, endPoint x: 342, endPoint y: 297, distance: 16.9
click at [342, 297] on div "Sheet Aluminium 2mm 3000x1200 H34 5005" at bounding box center [344, 294] width 170 height 15
click at [341, 333] on div "Dal Steel Metal Pty Ltd" at bounding box center [351, 331] width 87 height 15
drag, startPoint x: 336, startPoint y: 317, endPoint x: 336, endPoint y: 309, distance: 8.9
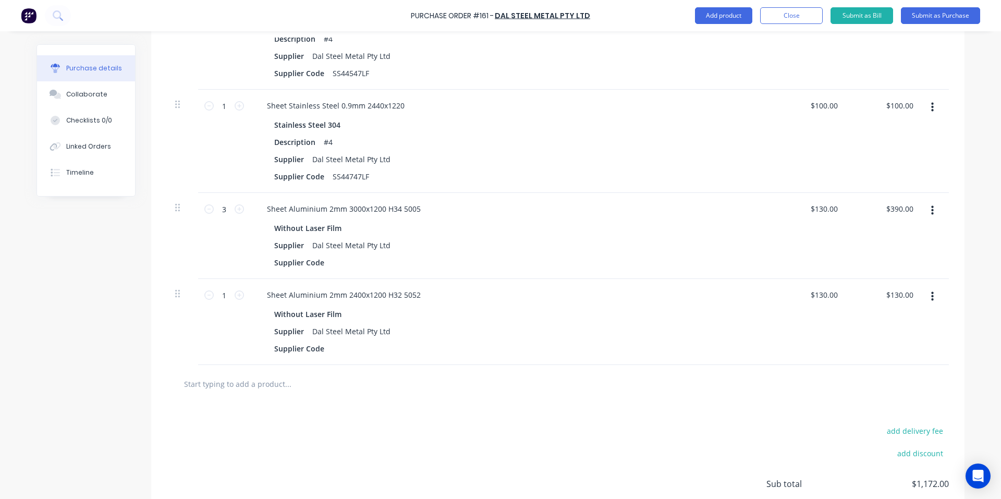
click at [336, 317] on div "Without Laser Film" at bounding box center [309, 313] width 71 height 15
click at [324, 298] on div "Sheet Aluminium 2mm 2400x1200 H32 5052" at bounding box center [344, 294] width 170 height 15
click at [507, 357] on div "Sheet Aluminium 3mm 2400x1200 H32 5052 Without Laser Film Supplier Dal Steel Me…" at bounding box center [510, 322] width 521 height 86
click at [931, 296] on icon "button" at bounding box center [932, 296] width 3 height 11
click at [881, 347] on button "Duplicate" at bounding box center [900, 345] width 89 height 21
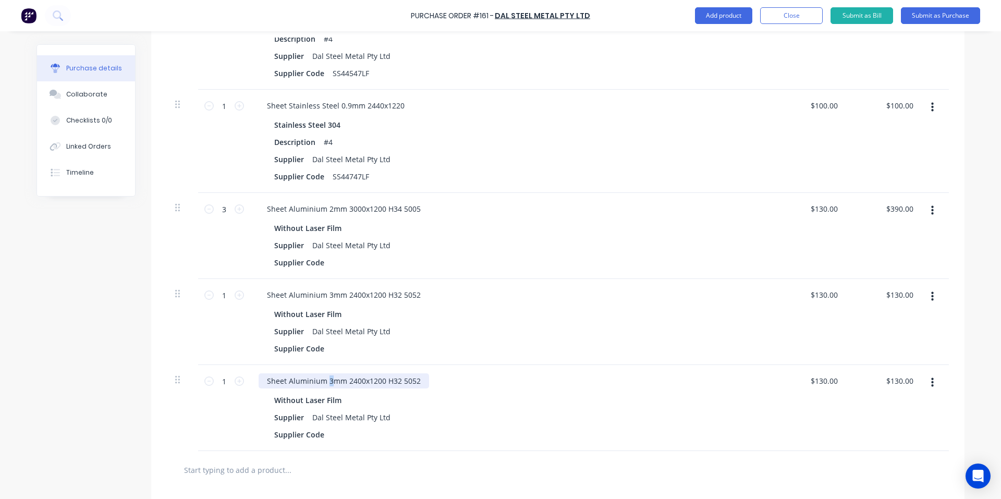
click at [327, 378] on div "Sheet Aluminium 3mm 2400x1200 H32 5052" at bounding box center [344, 380] width 170 height 15
click at [535, 338] on div "Supplier Dal Steel Metal Pty Ltd" at bounding box center [508, 331] width 477 height 15
click at [544, 451] on div at bounding box center [558, 470] width 782 height 38
click at [335, 269] on div at bounding box center [336, 262] width 16 height 15
paste div
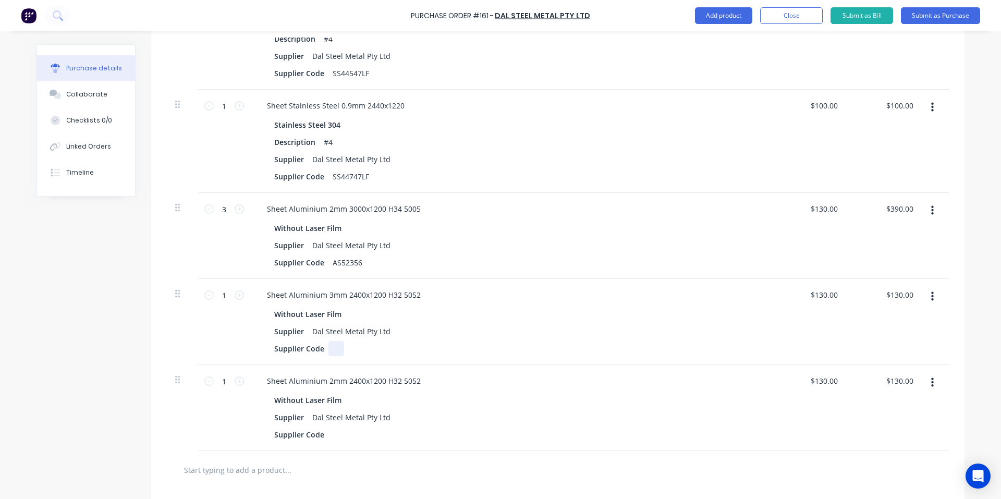
click at [328, 351] on div at bounding box center [336, 348] width 16 height 15
paste div
click at [327, 442] on div "Sheet Aluminium 2mm 2400x1200 H32 5052 Without Laser Film Supplier Dal Steel Me…" at bounding box center [510, 408] width 521 height 86
click at [337, 436] on div at bounding box center [336, 434] width 16 height 15
paste div
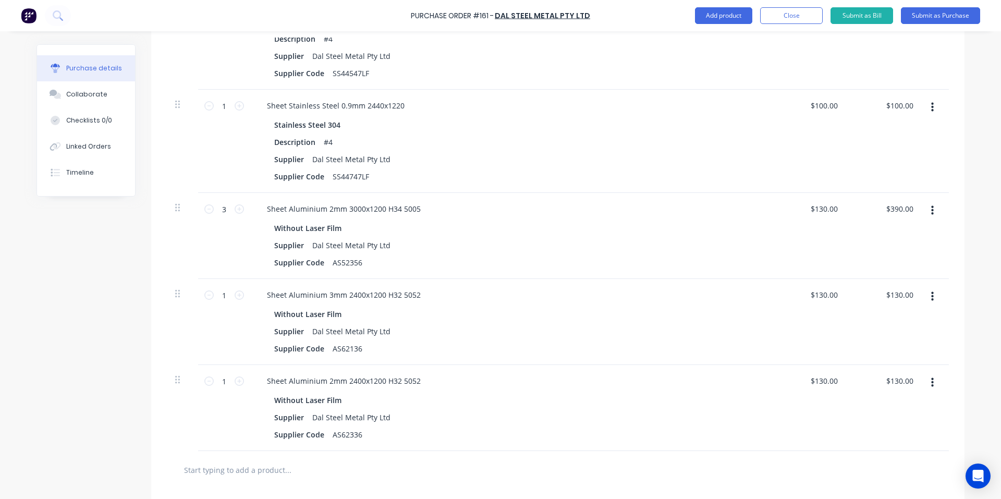
click at [547, 406] on div "Without Laser Film" at bounding box center [510, 399] width 473 height 15
drag, startPoint x: 825, startPoint y: 296, endPoint x: 832, endPoint y: 296, distance: 6.8
click at [832, 296] on input "130.00" at bounding box center [823, 294] width 32 height 15
click at [831, 296] on input "130.00" at bounding box center [825, 294] width 28 height 15
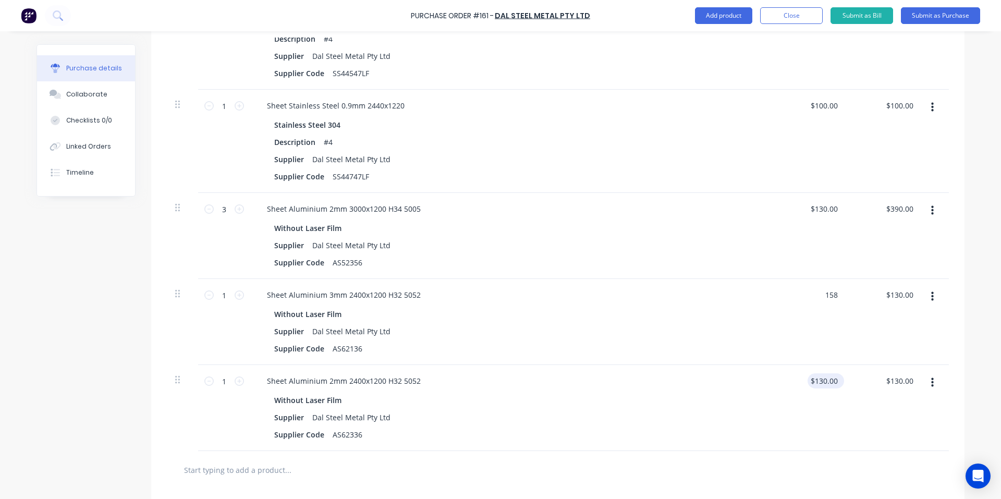
type input "$158.00"
click at [819, 382] on input "130.00" at bounding box center [823, 380] width 32 height 15
click at [819, 382] on input "130.00" at bounding box center [825, 380] width 28 height 15
type input "$85.00"
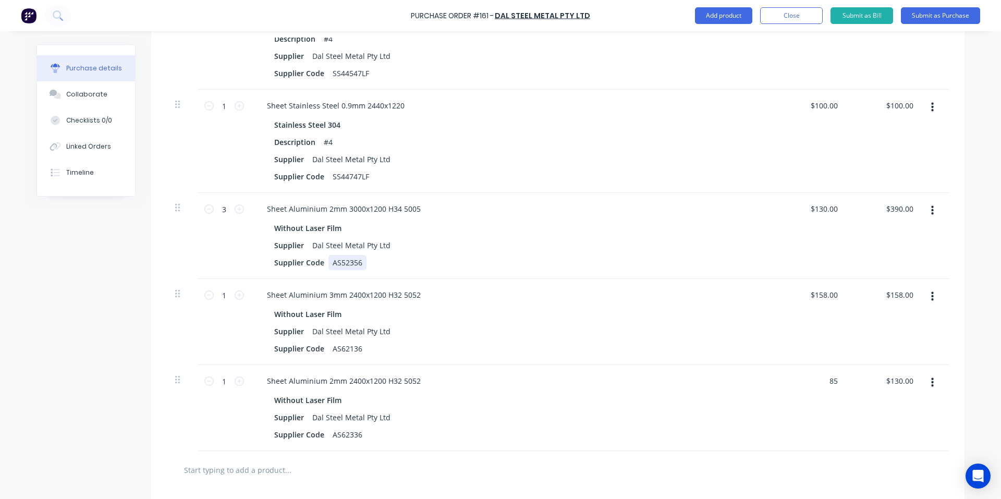
type input "$85.00"
click at [512, 265] on div "Supplier Code AS52356" at bounding box center [508, 262] width 477 height 15
click at [219, 296] on input "1" at bounding box center [224, 295] width 21 height 16
type input "2"
type input "$316.00"
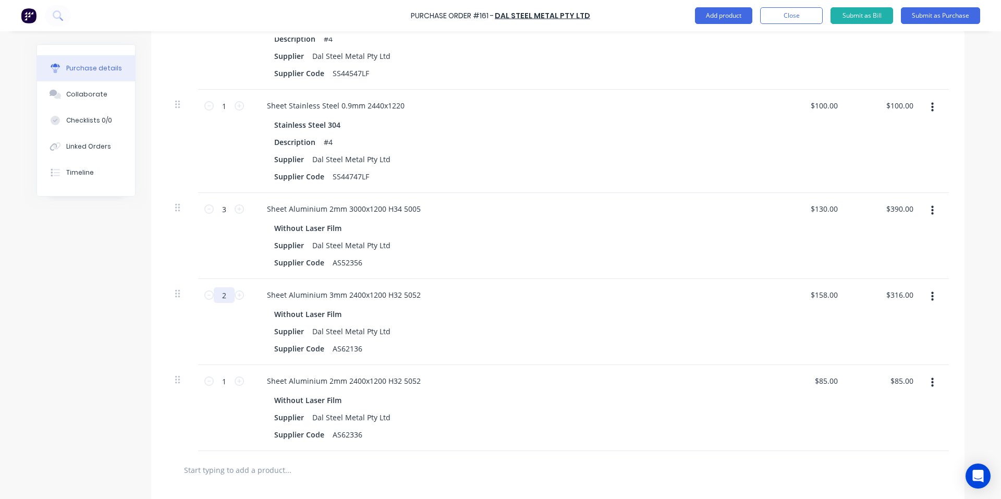
type input "2"
click at [221, 371] on div "1 1" at bounding box center [224, 408] width 52 height 86
click at [226, 381] on input "1" at bounding box center [224, 381] width 21 height 16
type input "3"
type input "$255.00"
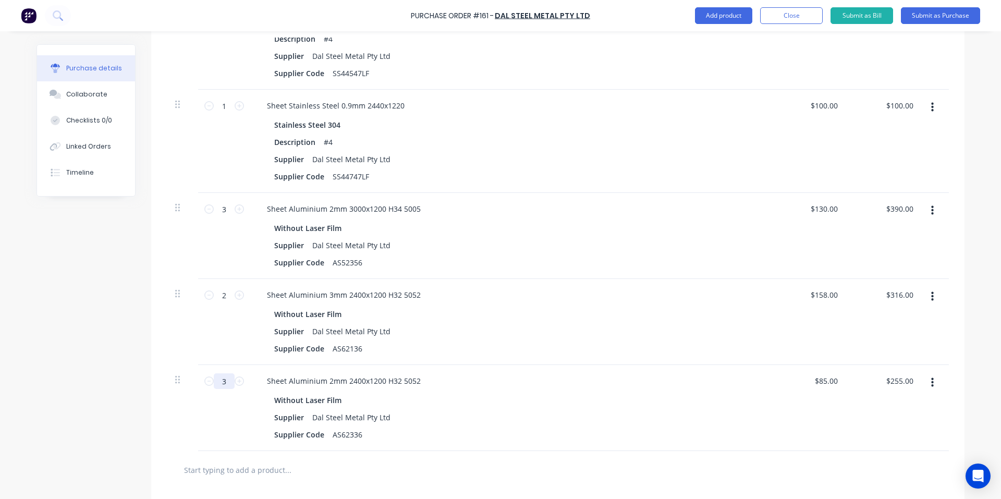
type input "3"
click at [739, 356] on div "Sheet Aluminium 3mm 2400x1200 H32 5052 Without Laser Film Supplier Dal Steel Me…" at bounding box center [510, 322] width 521 height 86
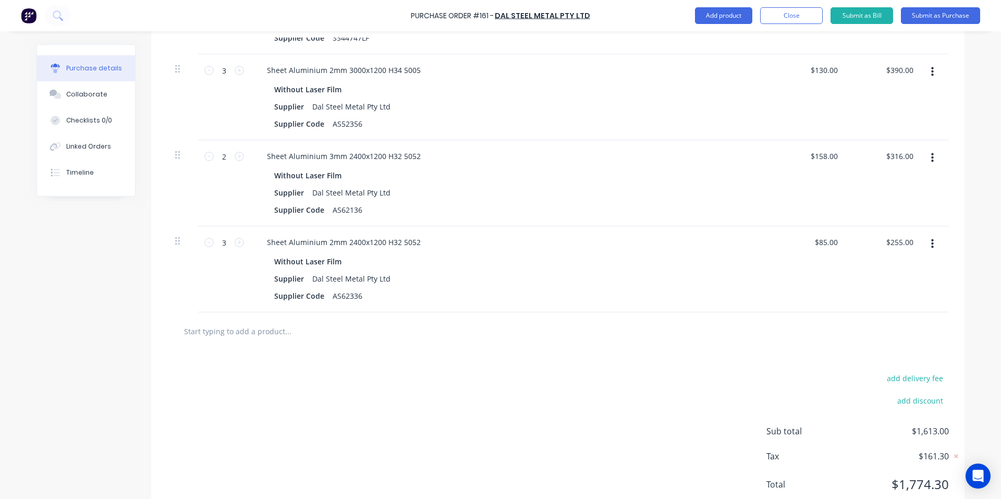
click at [737, 366] on div "add delivery fee add discount Sub total $1,613.00 Tax $161.30 Total $1,774.30" at bounding box center [557, 435] width 813 height 171
click at [912, 378] on button "add delivery fee" at bounding box center [914, 378] width 68 height 14
type input "$85.00"
click at [726, 339] on div at bounding box center [557, 331] width 765 height 21
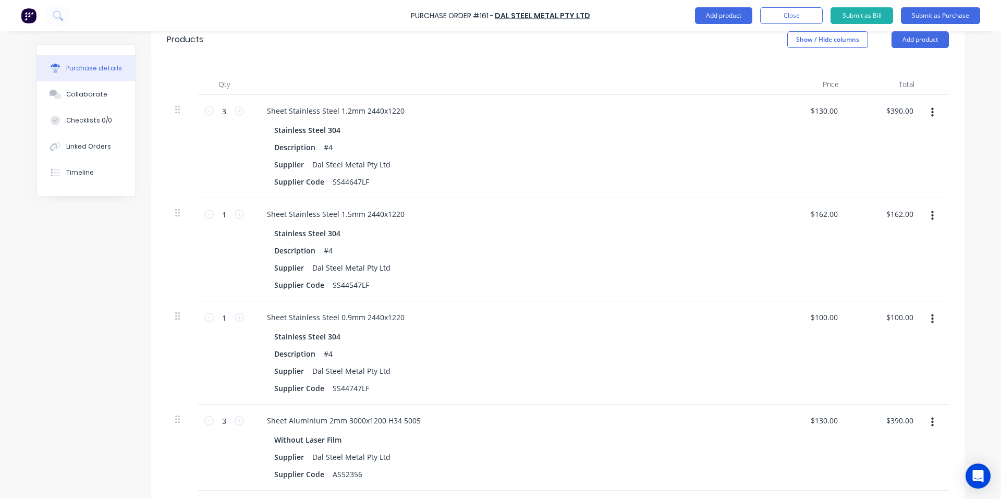
scroll to position [278, 0]
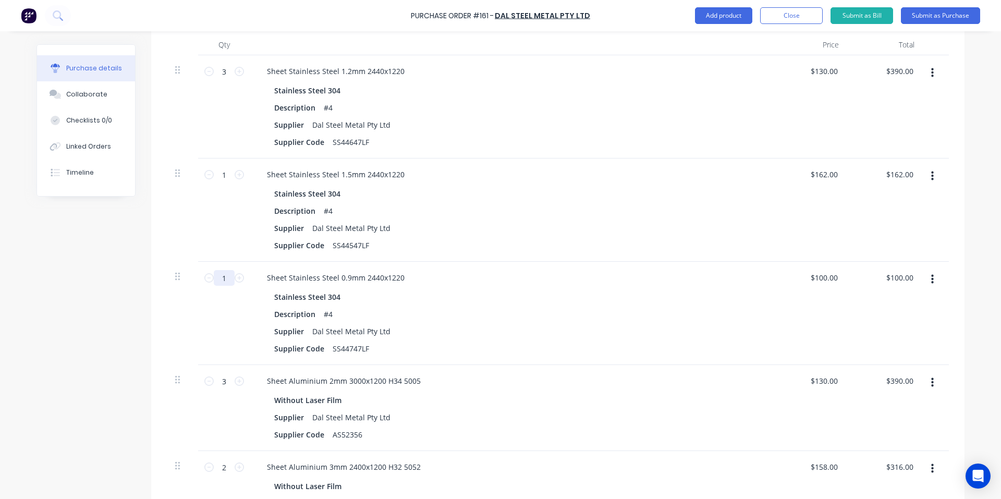
click at [227, 274] on input "1" at bounding box center [224, 278] width 21 height 16
type input "3"
type input "$300.00"
click at [509, 232] on div "Supplier Dal Steel Metal Pty Ltd" at bounding box center [508, 227] width 477 height 15
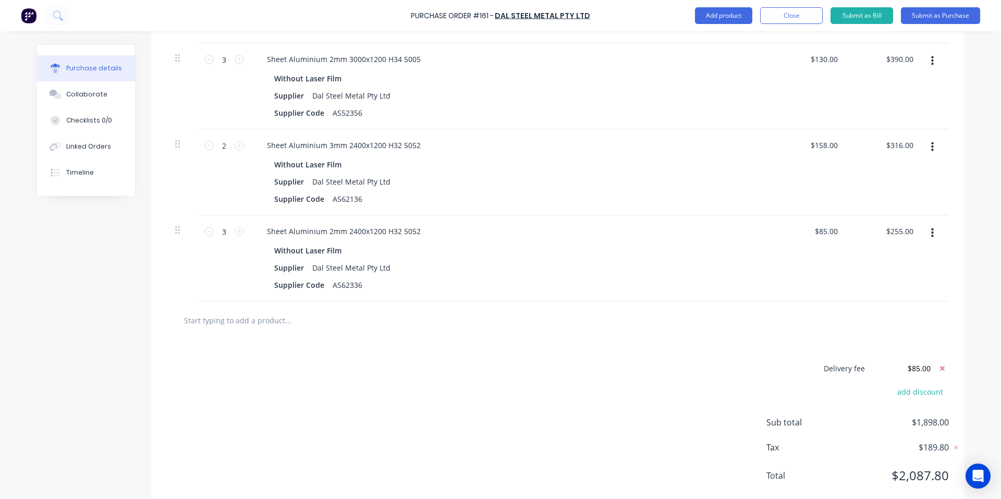
scroll to position [624, 0]
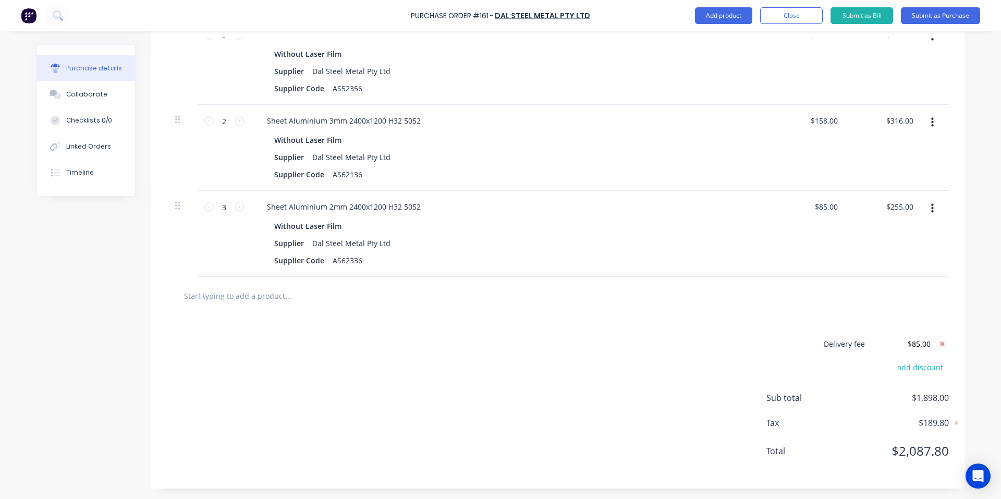
click at [539, 362] on div "Delivery fee $85.00 add discount Sub total $1,898.00 Tax $189.80 Total $2,087.80" at bounding box center [557, 402] width 813 height 174
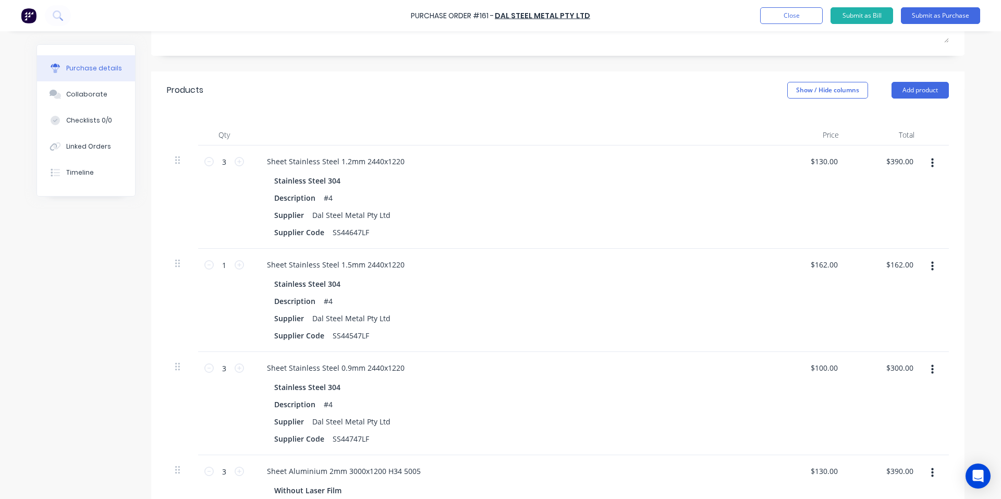
scroll to position [207, 0]
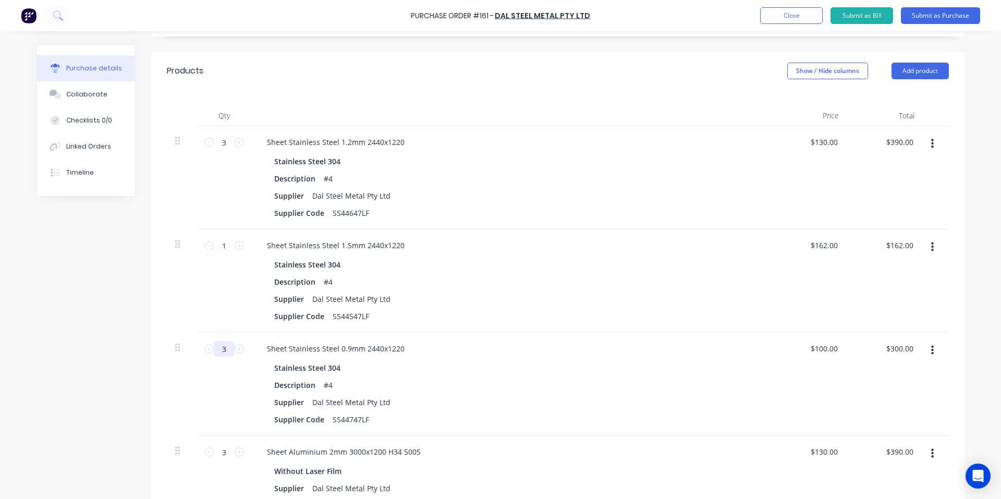
click at [214, 352] on input "3" at bounding box center [224, 349] width 21 height 16
type input "1"
type input "$100.00"
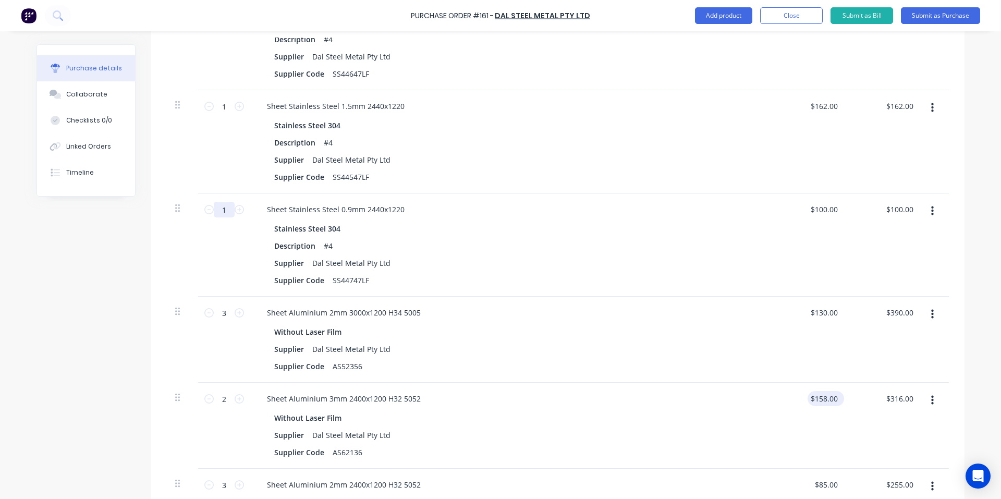
scroll to position [485, 0]
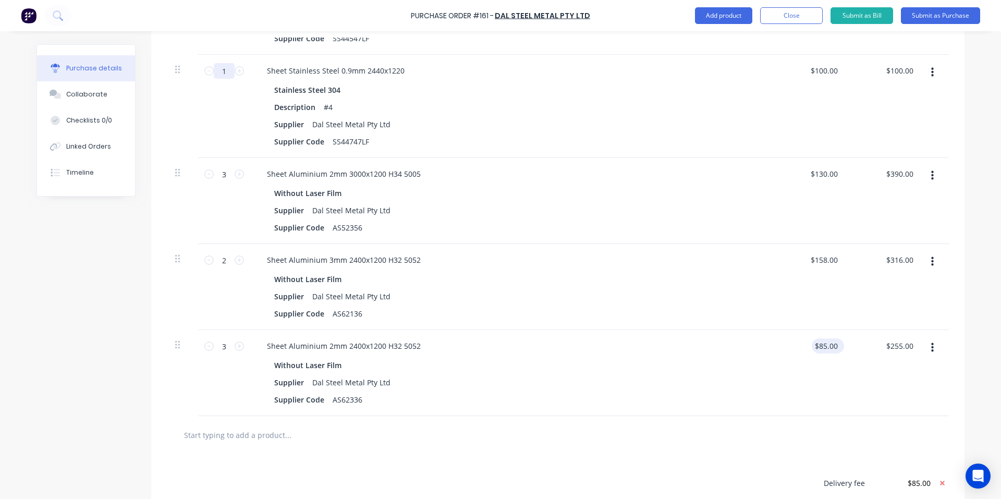
type input "1"
click at [819, 344] on input "85.00" at bounding box center [825, 345] width 28 height 15
click at [819, 344] on input "85.00" at bounding box center [828, 345] width 24 height 15
type input "$105.00"
type input "$315.00"
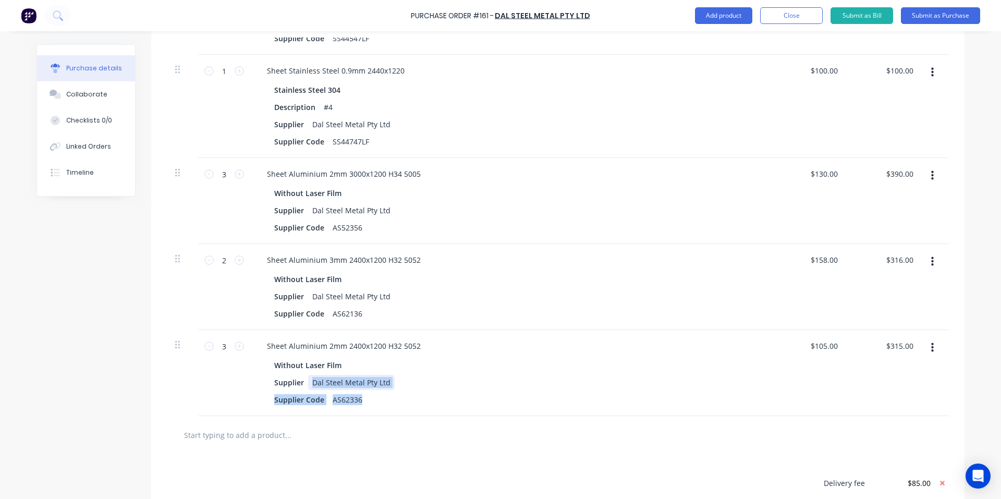
drag, startPoint x: 770, startPoint y: 374, endPoint x: 760, endPoint y: 386, distance: 15.2
click at [763, 383] on div "3 3 Sheet Aluminium 2mm 2400x1200 H32 5052 Without Laser Film Supplier Dal Stee…" at bounding box center [558, 373] width 782 height 86
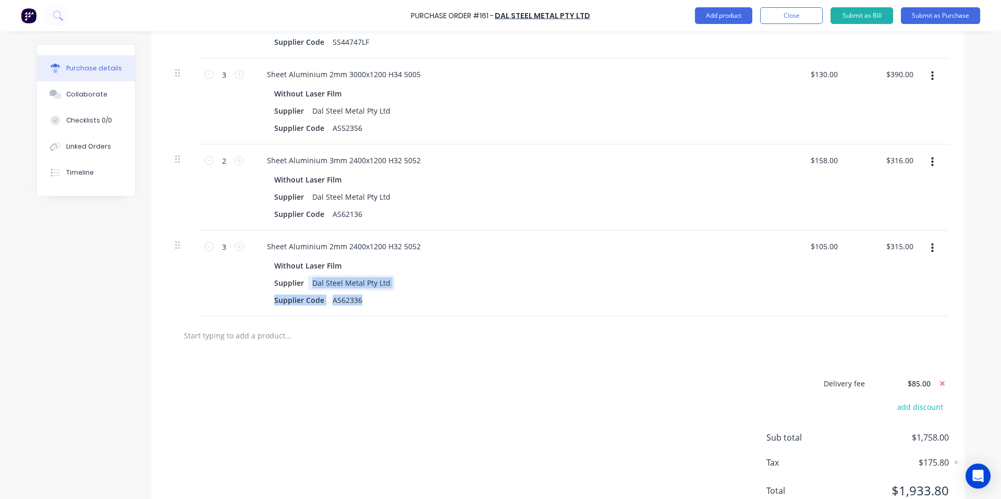
scroll to position [624, 0]
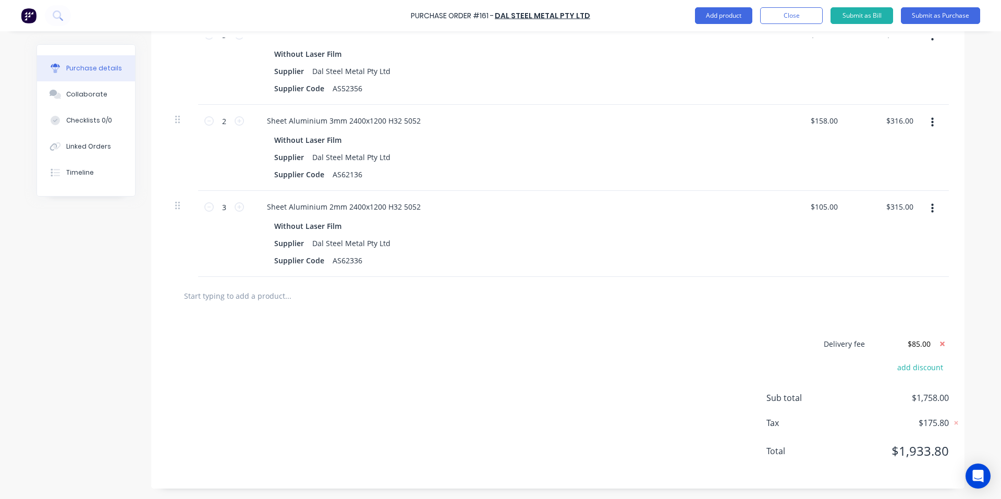
click at [746, 377] on div "Delivery fee $85.00 add discount Sub total $1,758.00 Tax $175.80 Total $1,933.80" at bounding box center [557, 402] width 813 height 174
click at [942, 16] on button "Submit as Purchase" at bounding box center [940, 15] width 79 height 17
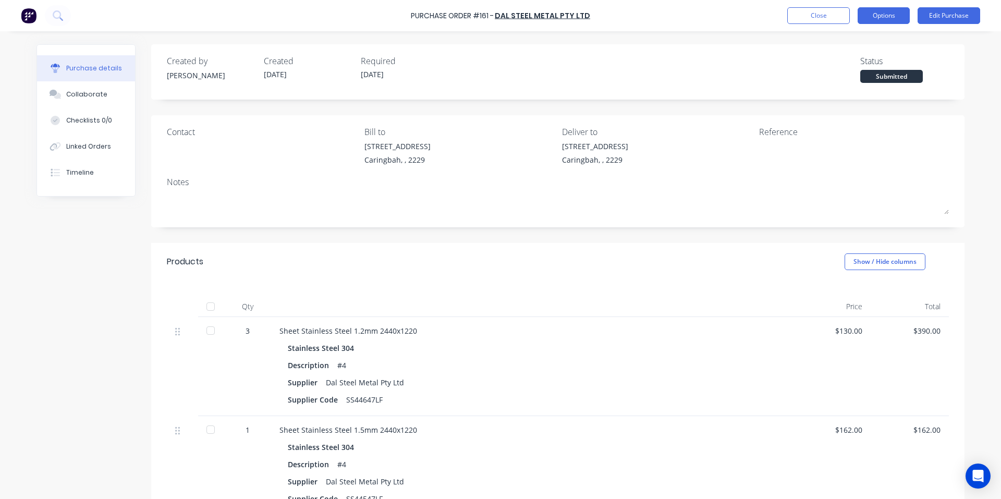
click at [867, 32] on div "Purchase details Collaborate Checklists 0/0 Linked Orders Timeline Created by […" at bounding box center [500, 233] width 949 height 447
click at [875, 17] on button "Options" at bounding box center [883, 15] width 52 height 17
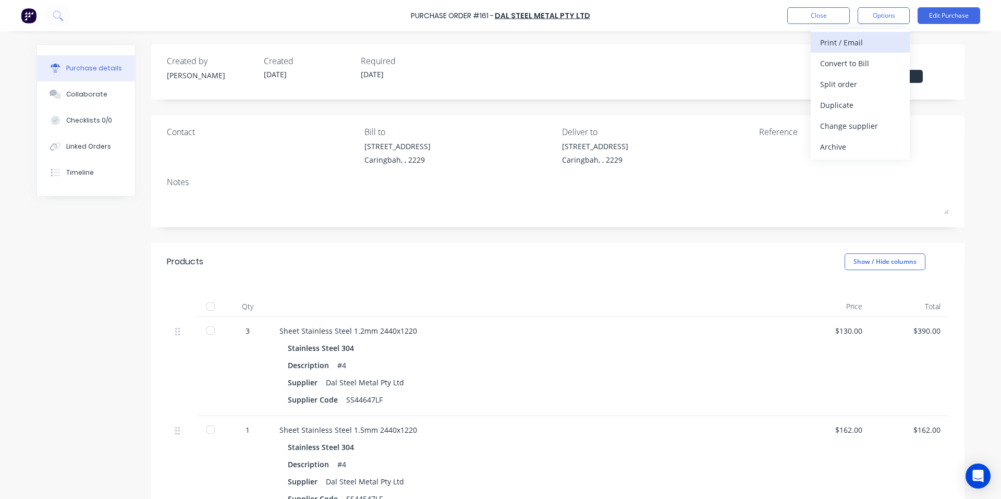
click at [855, 41] on div "Print / Email" at bounding box center [860, 42] width 80 height 15
click at [837, 68] on div "With pricing" at bounding box center [860, 63] width 80 height 15
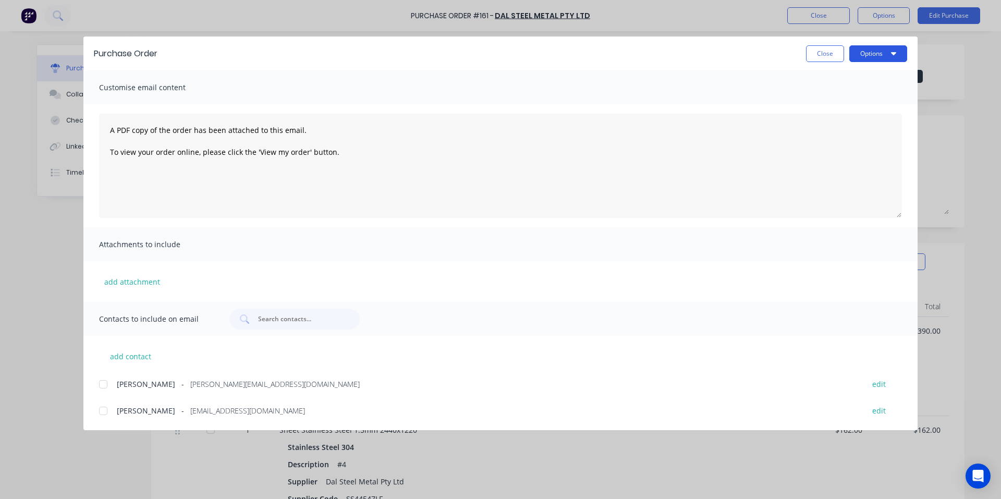
click at [853, 53] on button "Options" at bounding box center [878, 53] width 58 height 17
click at [844, 99] on div "Print" at bounding box center [857, 100] width 80 height 15
click at [814, 48] on button "Close" at bounding box center [825, 53] width 38 height 17
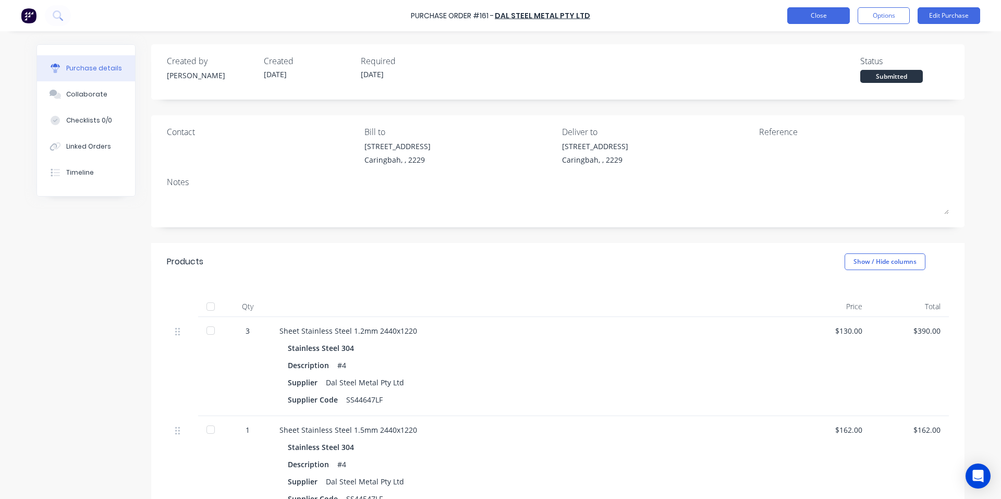
click at [806, 10] on button "Close" at bounding box center [818, 15] width 63 height 17
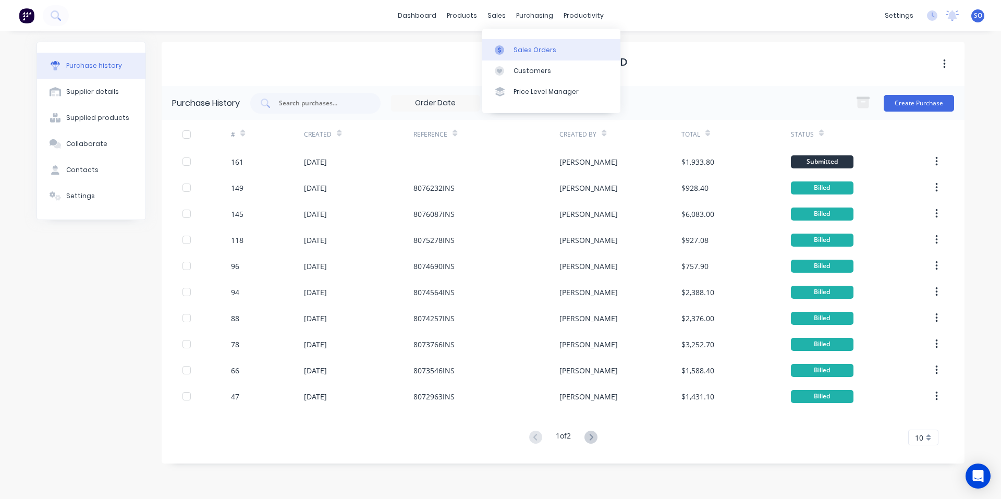
click at [499, 48] on icon at bounding box center [499, 49] width 9 height 9
